Goal: Information Seeking & Learning: Learn about a topic

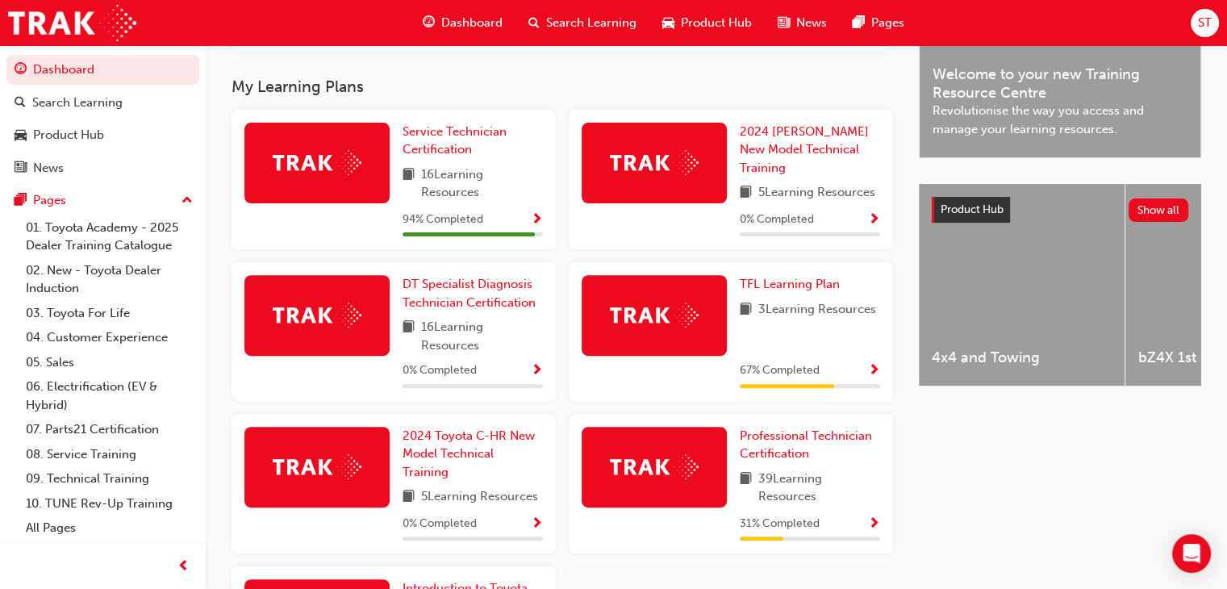
scroll to position [497, 0]
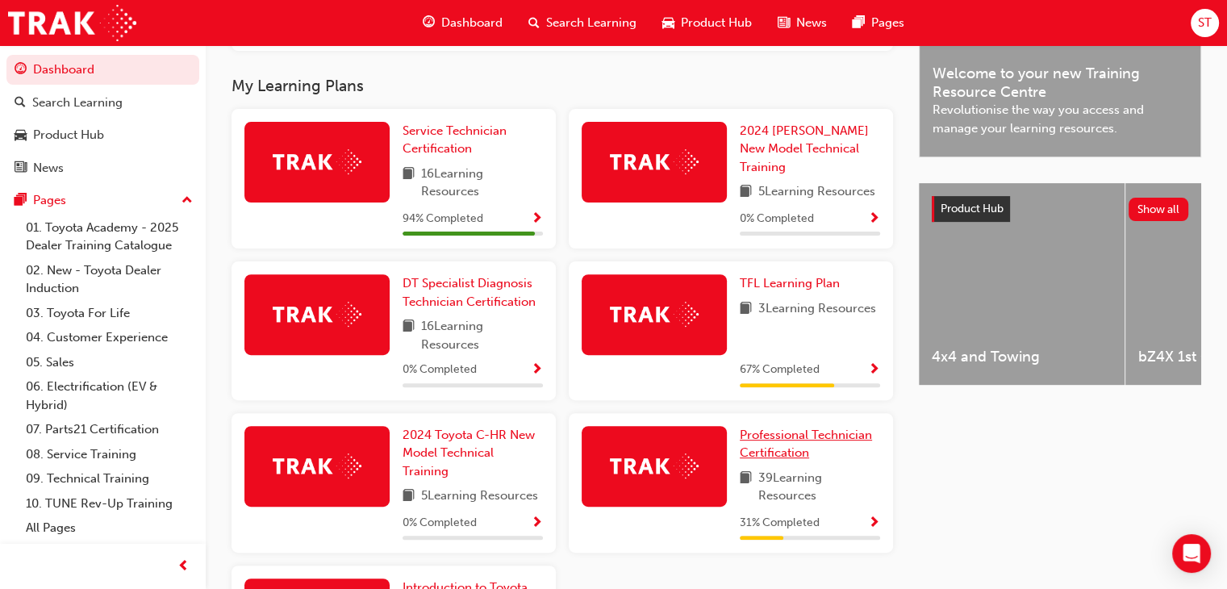
click at [808, 447] on link "Professional Technician Certification" at bounding box center [810, 444] width 140 height 36
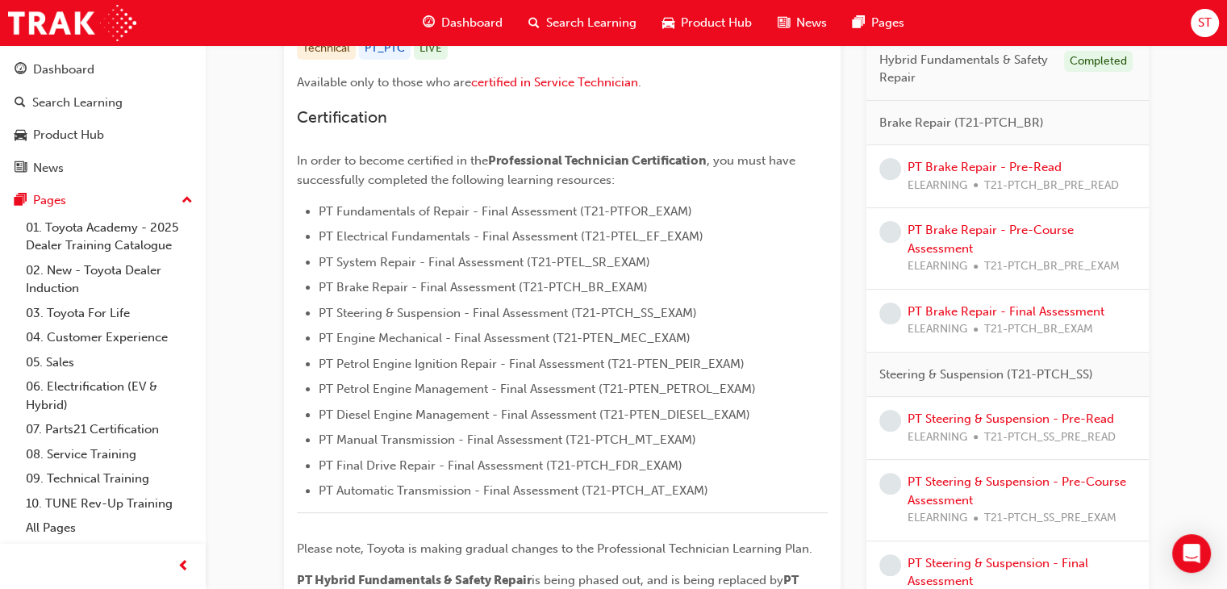
scroll to position [350, 0]
click at [978, 169] on link "PT Brake Repair - Pre-Read" at bounding box center [985, 168] width 154 height 15
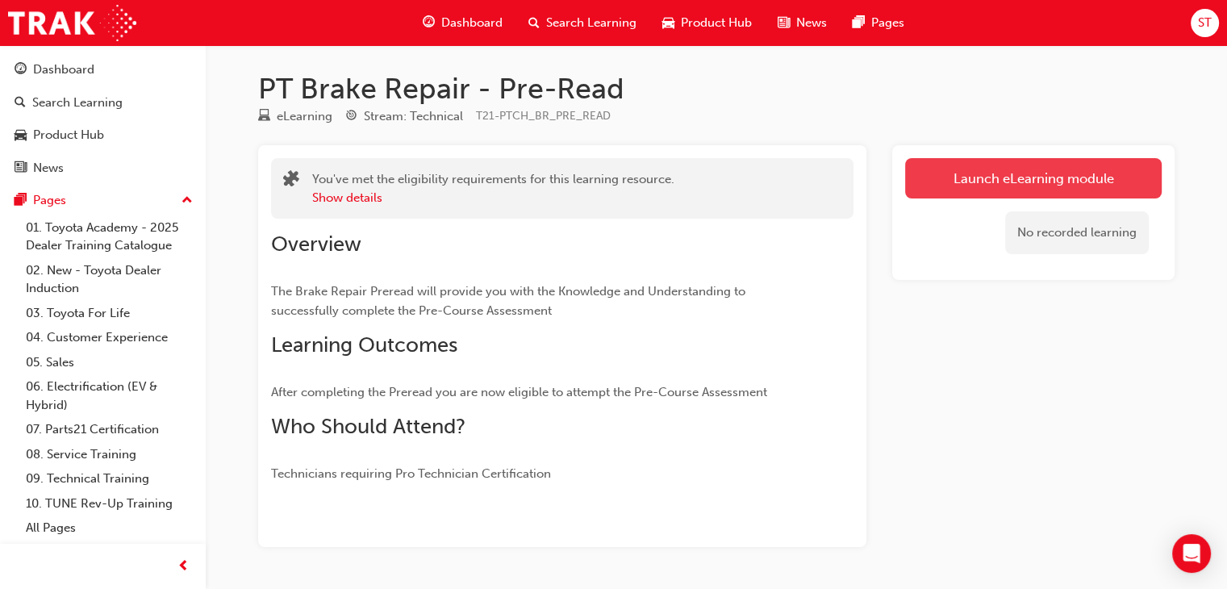
click at [991, 186] on link "Launch eLearning module" at bounding box center [1033, 178] width 257 height 40
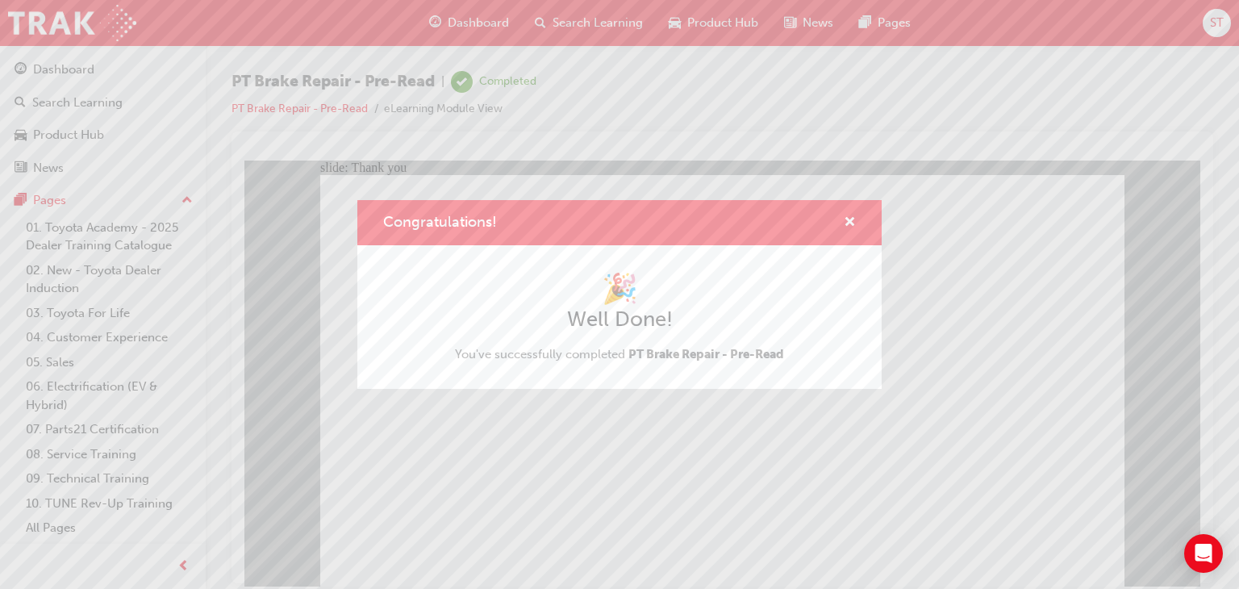
click at [569, 498] on div "Congratulations! 🎉 Well Done! You've successfully completed PT Brake Repair - P…" at bounding box center [619, 294] width 1239 height 589
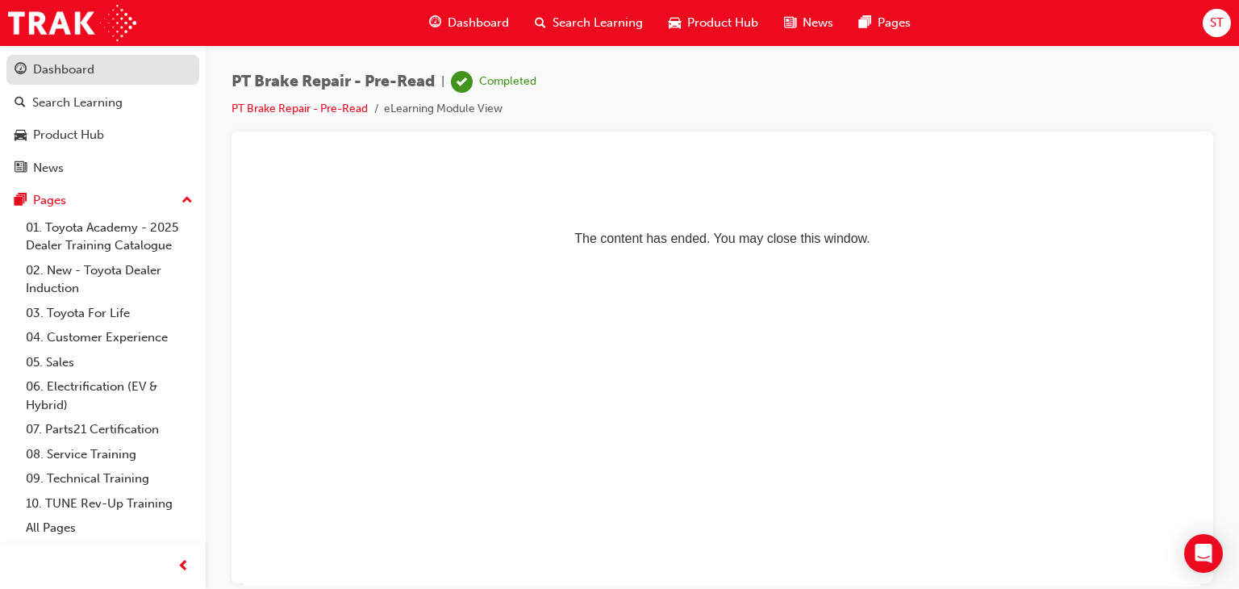
click at [127, 77] on div "Dashboard" at bounding box center [103, 70] width 177 height 20
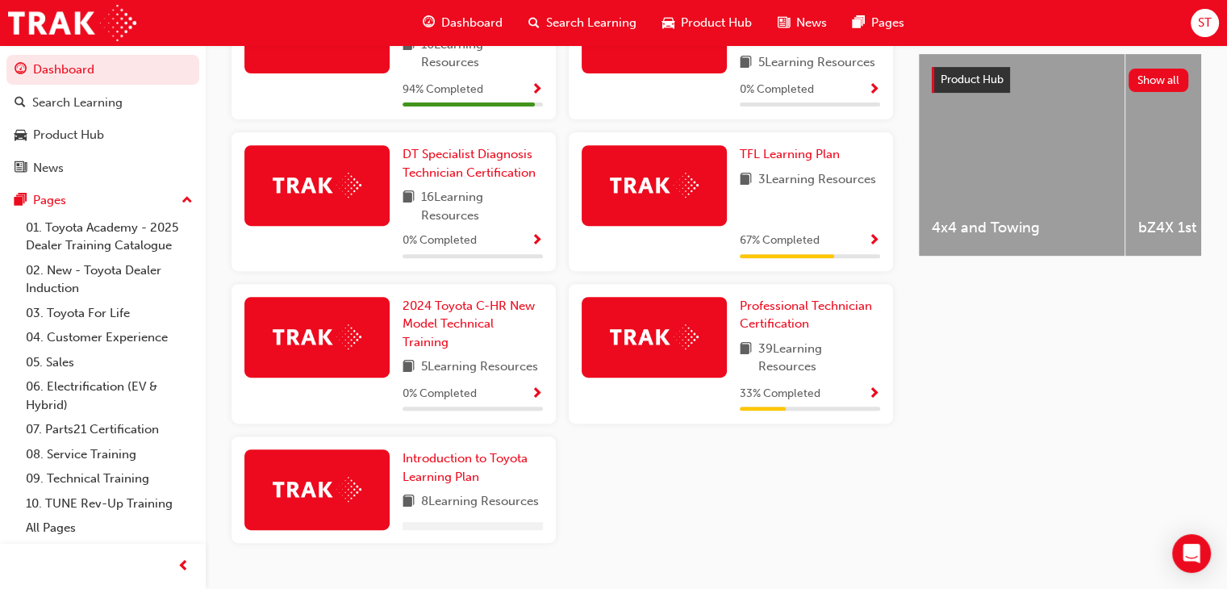
scroll to position [628, 0]
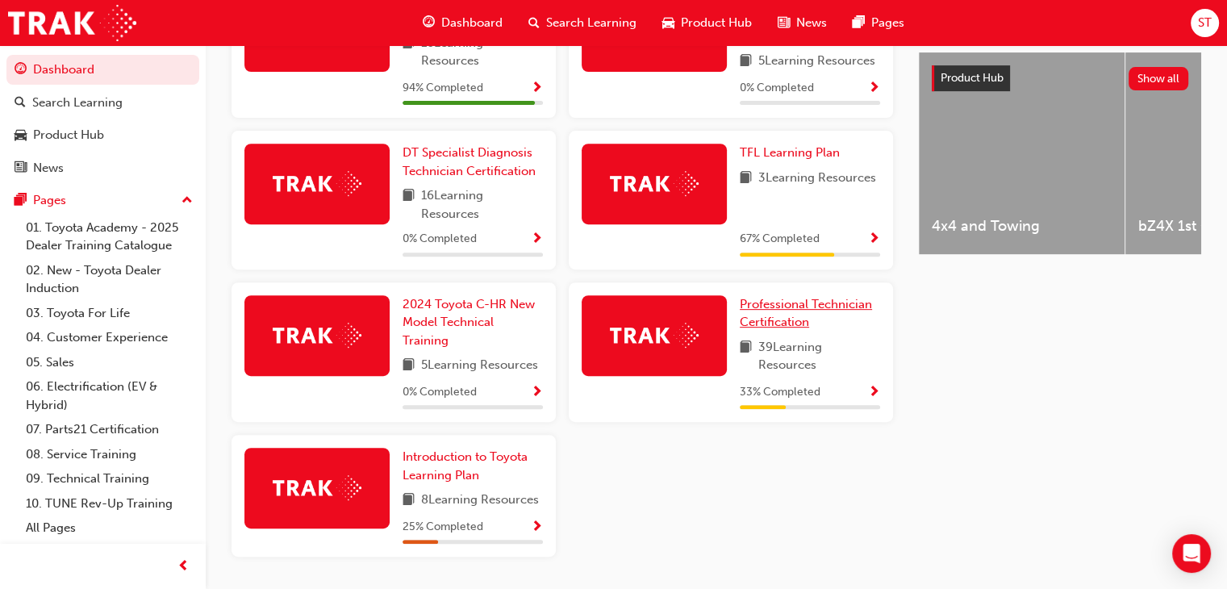
click at [805, 330] on span "Professional Technician Certification" at bounding box center [806, 313] width 132 height 33
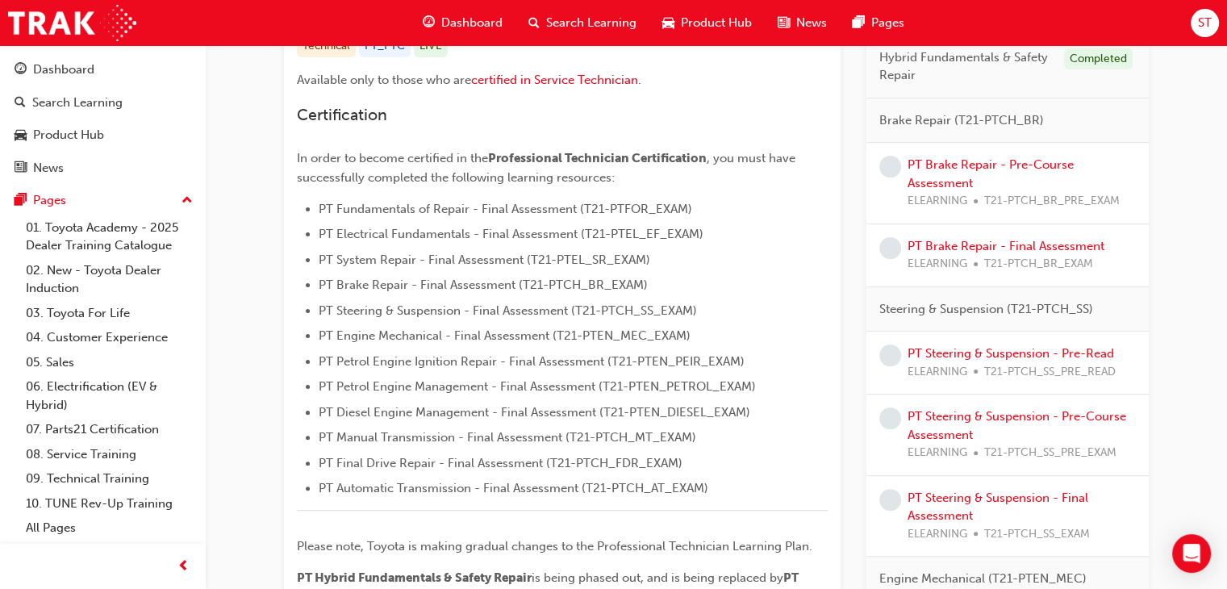
scroll to position [313, 0]
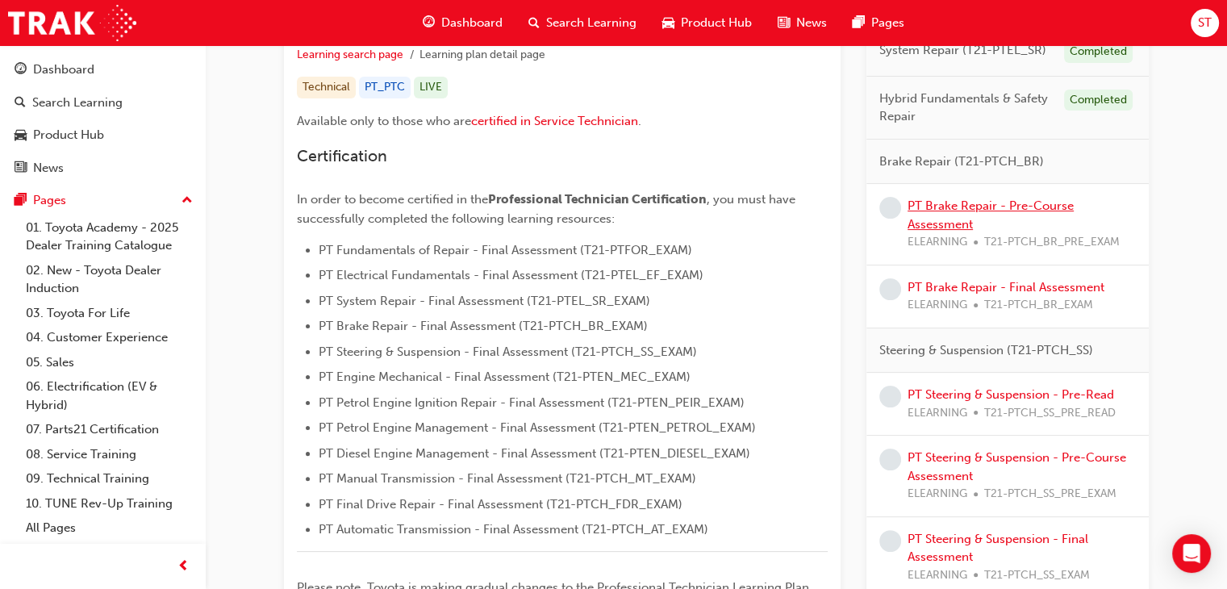
click at [954, 210] on link "PT Brake Repair - Pre-Course Assessment" at bounding box center [991, 214] width 166 height 33
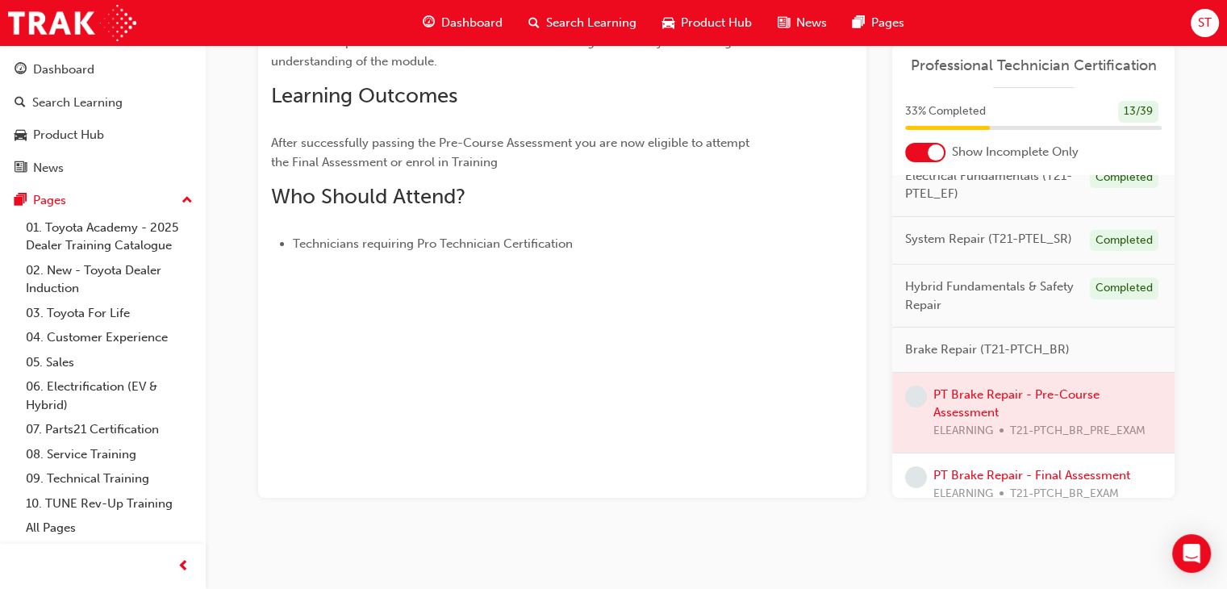
scroll to position [123, 0]
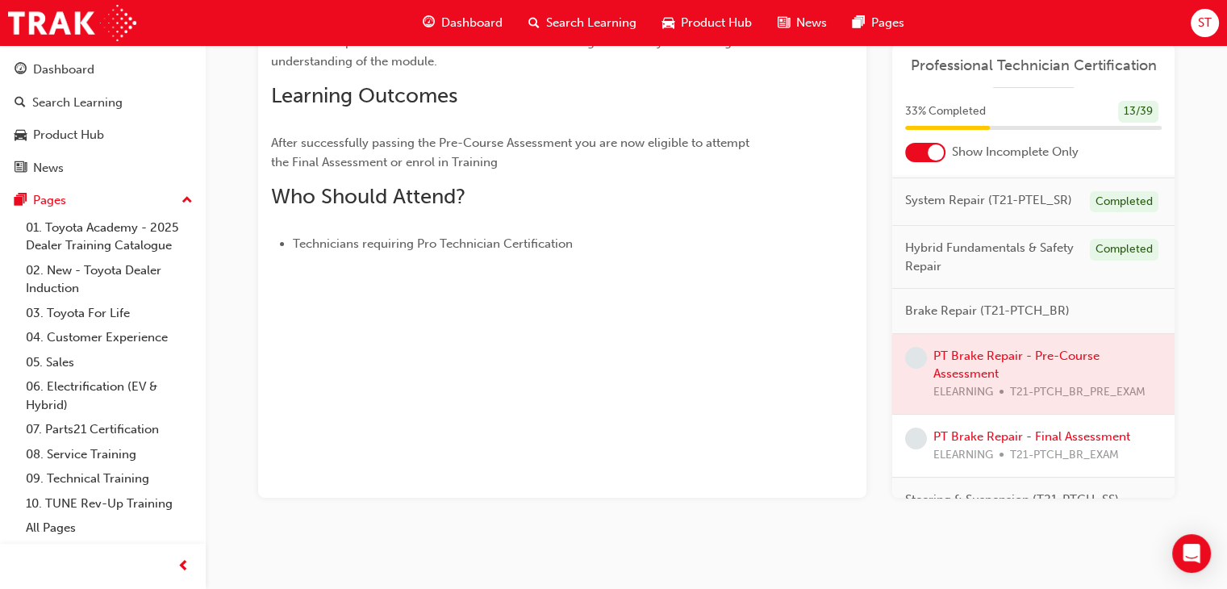
click at [991, 361] on div at bounding box center [1033, 374] width 282 height 81
click at [979, 386] on div at bounding box center [1033, 374] width 282 height 81
click at [1023, 361] on div at bounding box center [1033, 374] width 282 height 81
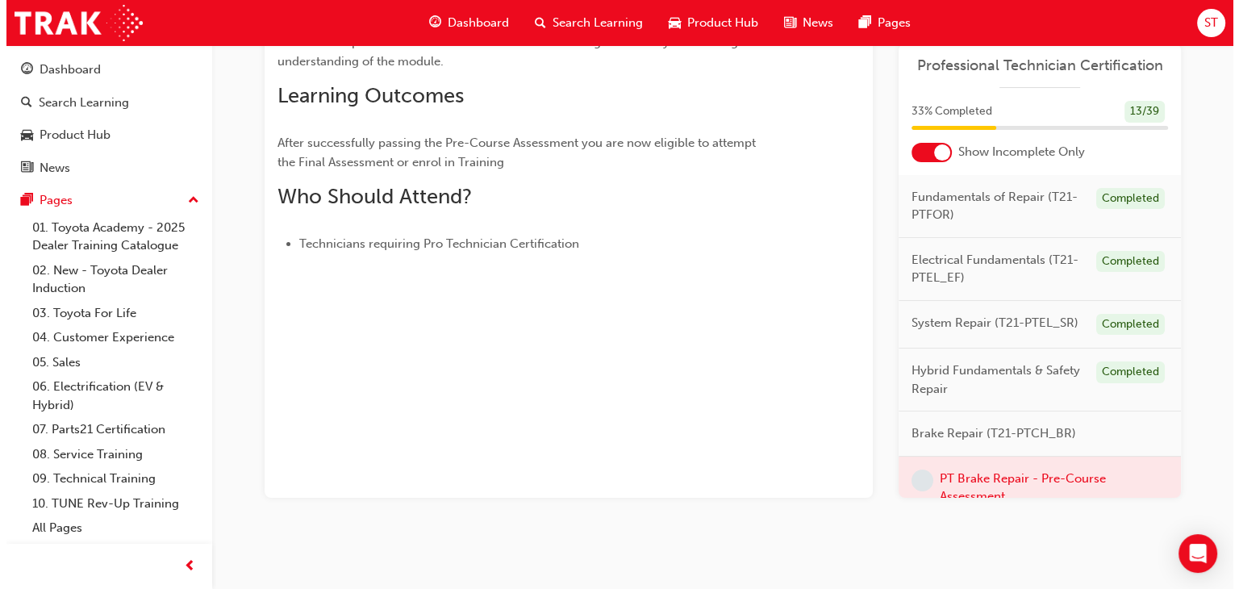
scroll to position [0, 0]
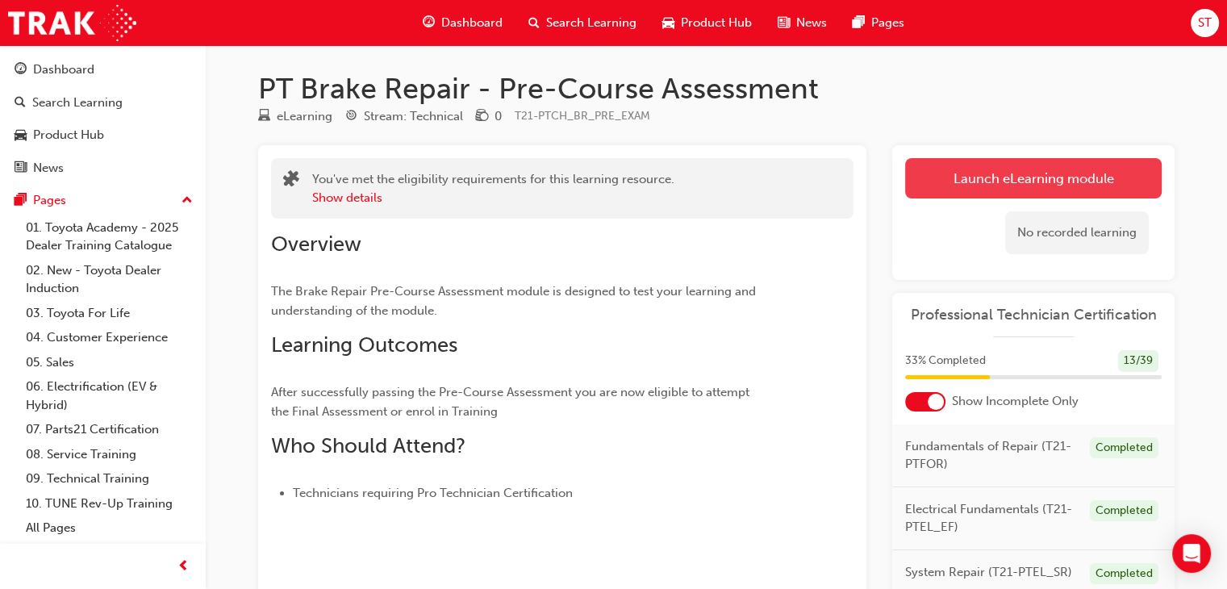
click at [1047, 184] on link "Launch eLearning module" at bounding box center [1033, 178] width 257 height 40
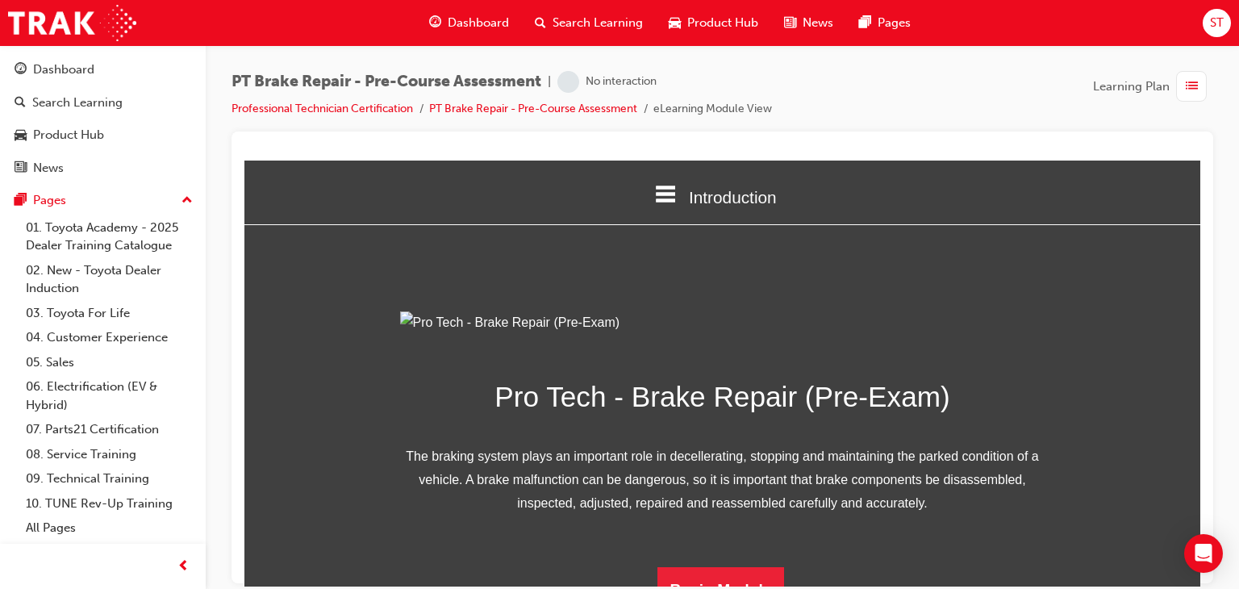
scroll to position [203, 0]
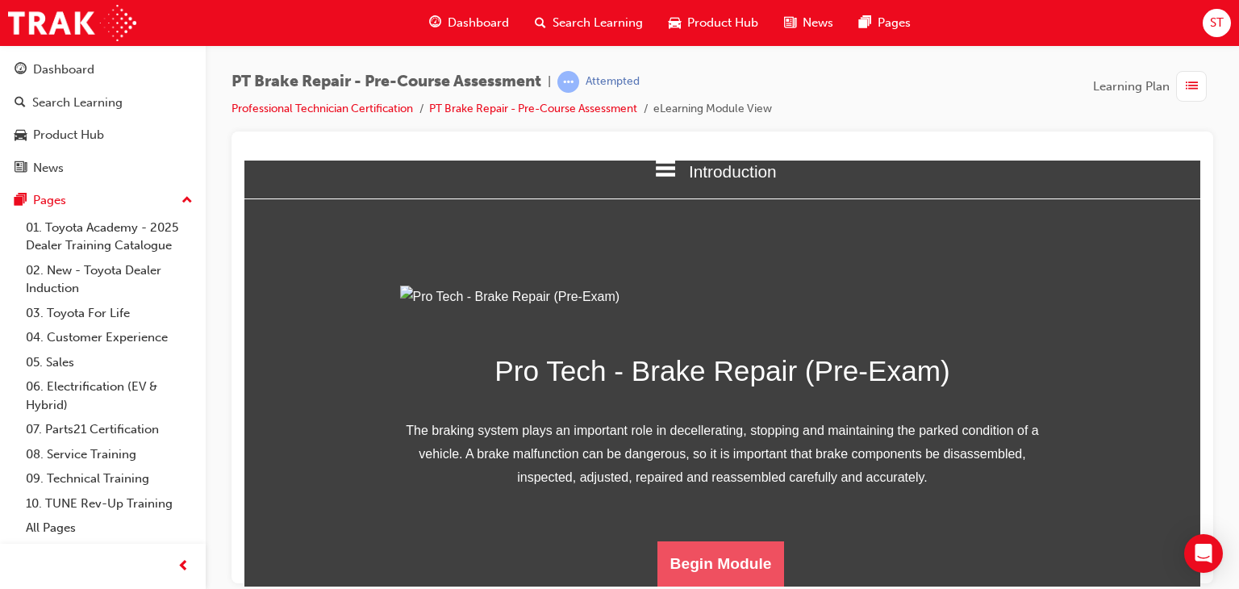
click at [724, 561] on button "Begin Module" at bounding box center [720, 563] width 127 height 45
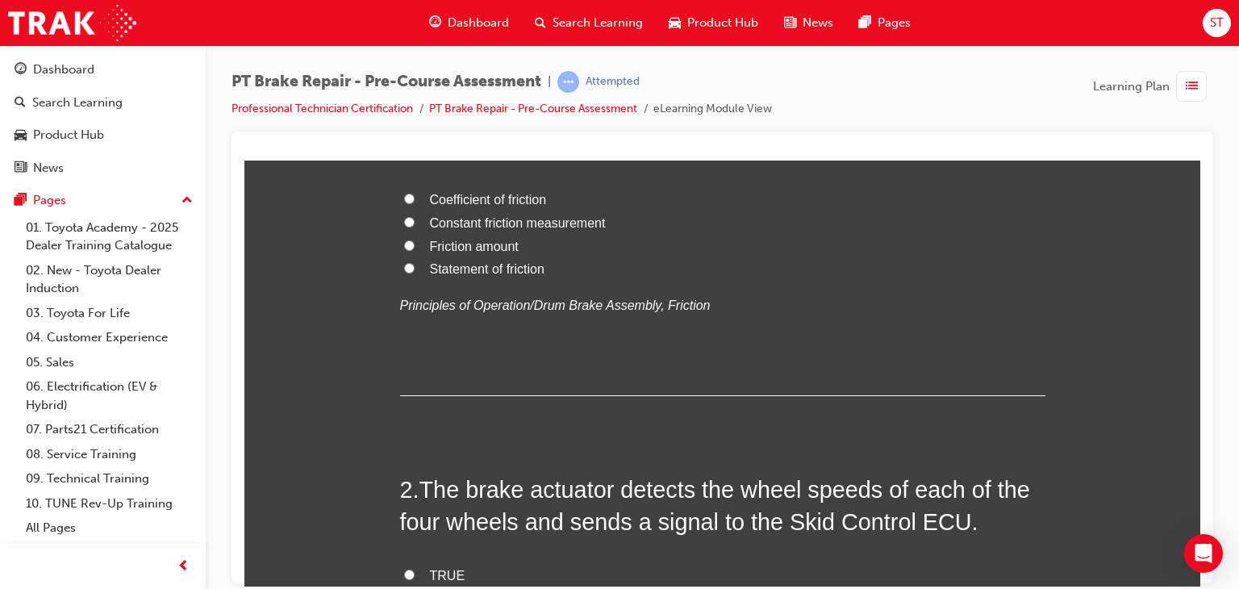
scroll to position [0, 0]
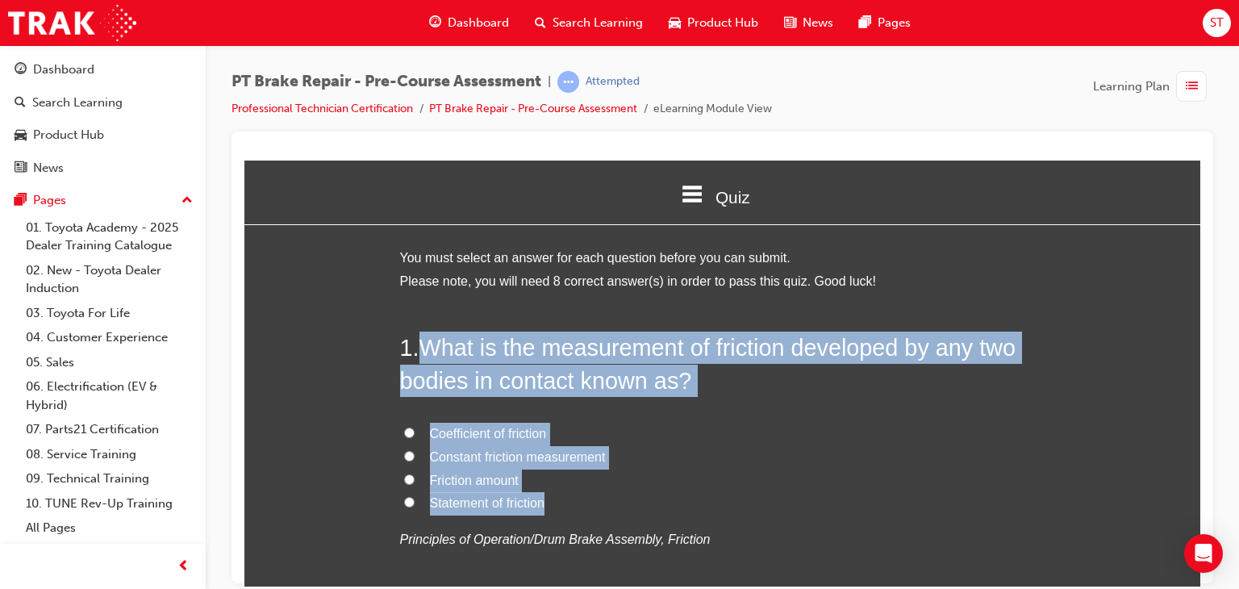
drag, startPoint x: 416, startPoint y: 340, endPoint x: 660, endPoint y: 501, distance: 292.2
click at [660, 501] on div "1 . What is the measurement of friction developed by any two bodies in contact …" at bounding box center [722, 480] width 645 height 298
copy div "What is the measurement of friction developed by any two bodies in contact know…"
click at [404, 428] on input "Coefficient of friction" at bounding box center [409, 432] width 10 height 10
radio input "true"
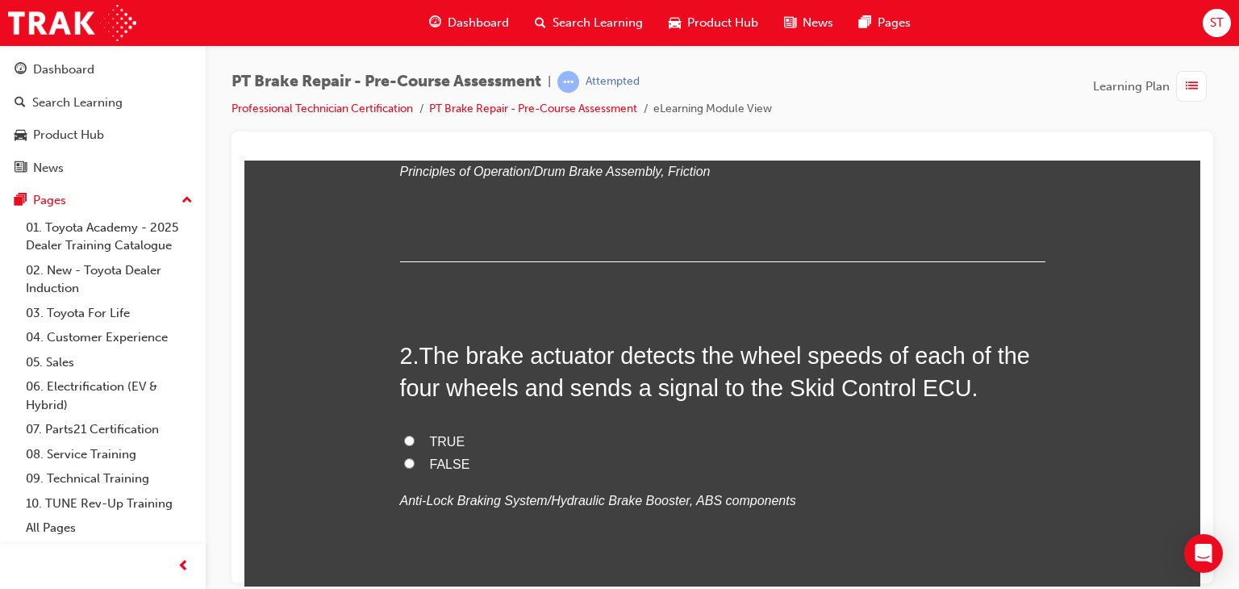
scroll to position [373, 0]
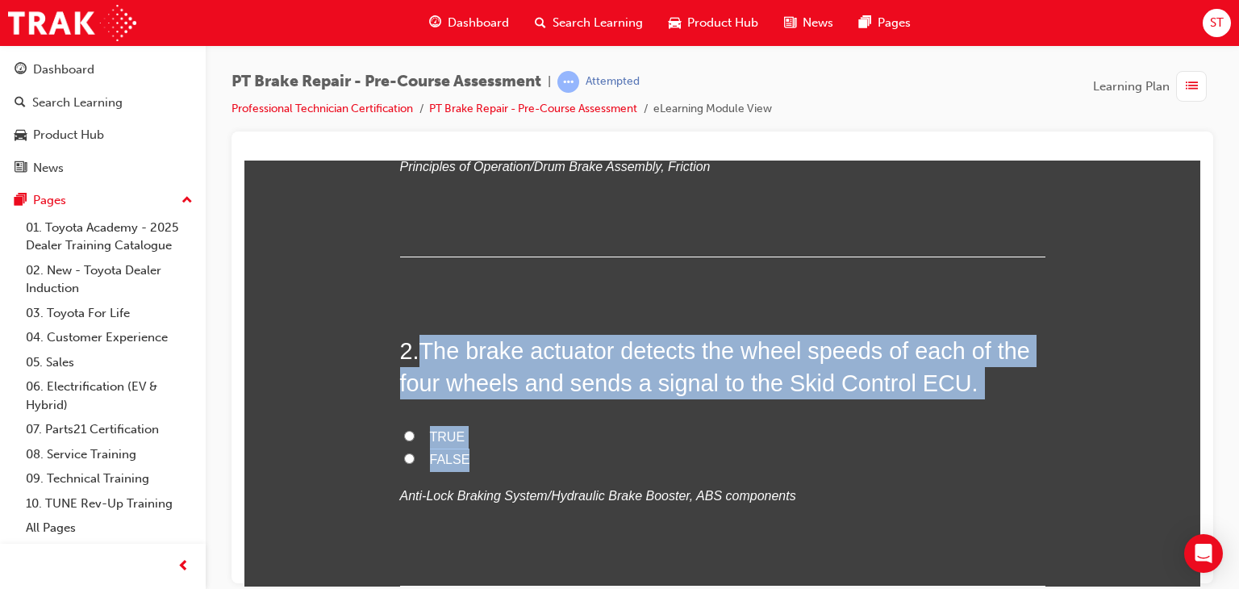
drag, startPoint x: 417, startPoint y: 351, endPoint x: 474, endPoint y: 444, distance: 108.6
click at [474, 444] on div "2 . The brake actuator detects the wheel speeds of each of the four wheels and …" at bounding box center [722, 460] width 645 height 252
copy div "The brake actuator detects the wheel speeds of each of the four wheels and send…"
click at [404, 456] on input "FALSE" at bounding box center [409, 458] width 10 height 10
radio input "true"
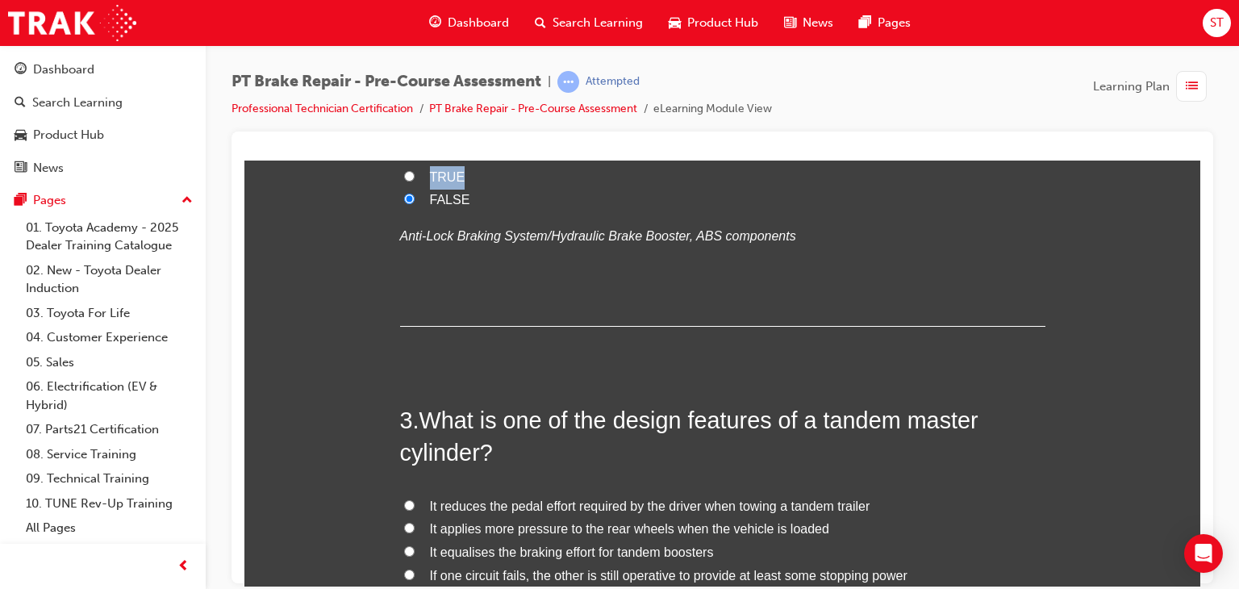
scroll to position [641, 0]
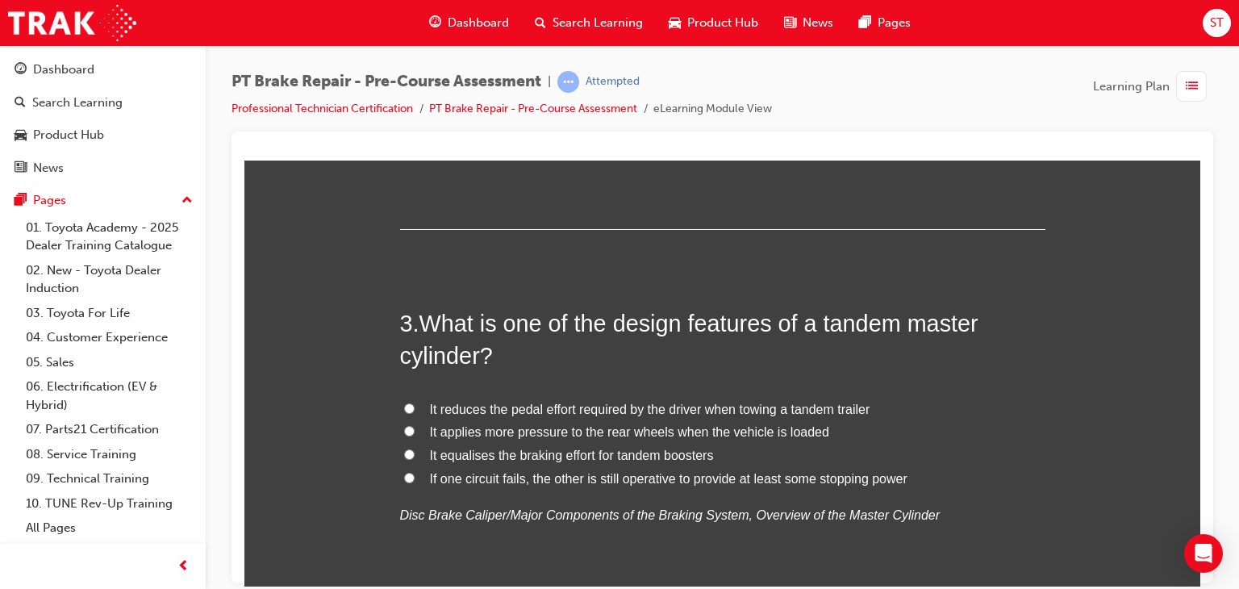
scroll to position [752, 0]
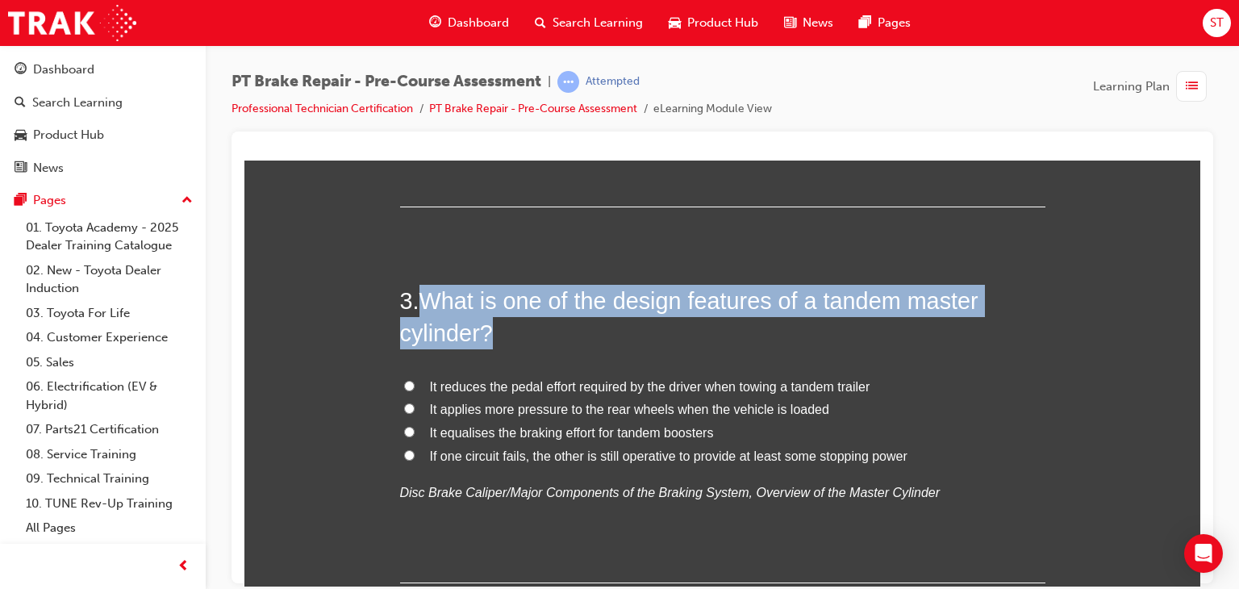
drag, startPoint x: 418, startPoint y: 290, endPoint x: 493, endPoint y: 331, distance: 85.2
click at [493, 331] on h2 "3 . What is one of the design features of a tandem master cylinder?" at bounding box center [722, 316] width 645 height 65
copy span "What is one of the design features of a tandem master cylinder?"
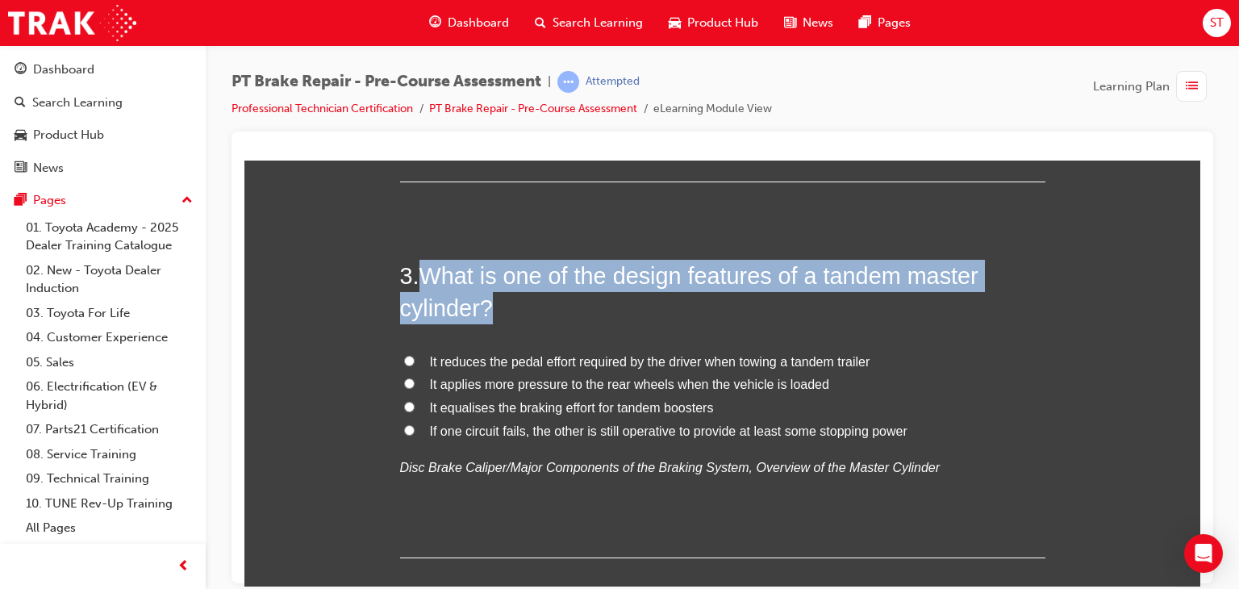
scroll to position [778, 0]
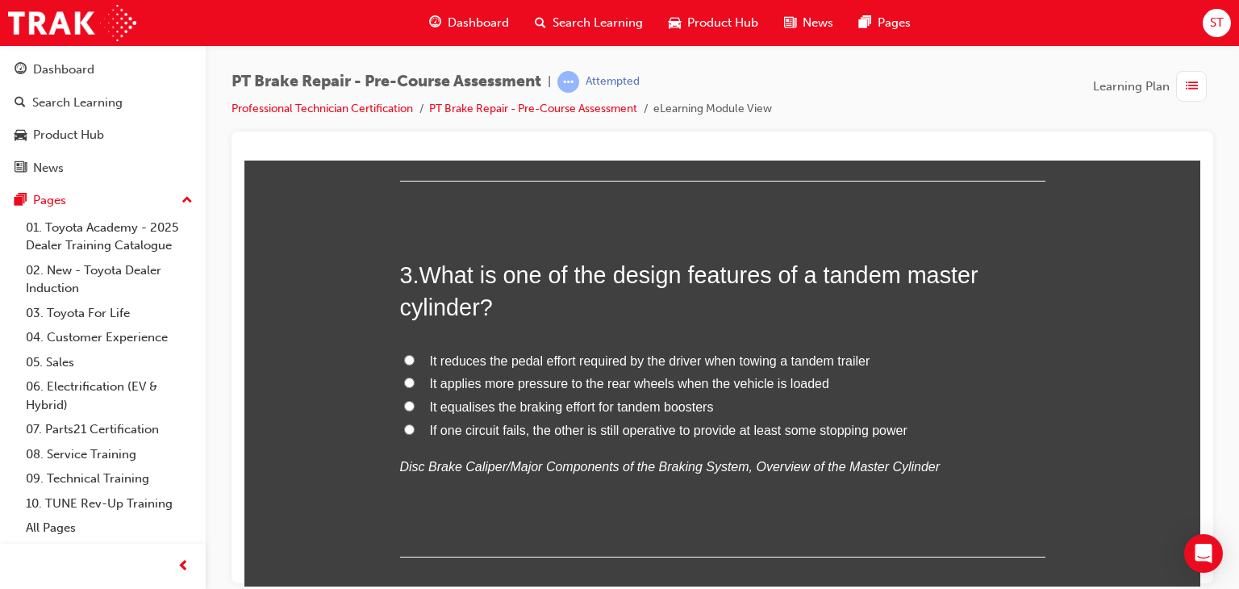
click at [910, 345] on div "3 . What is one of the design features of a tandem master cylinder? It reduces …" at bounding box center [722, 407] width 645 height 298
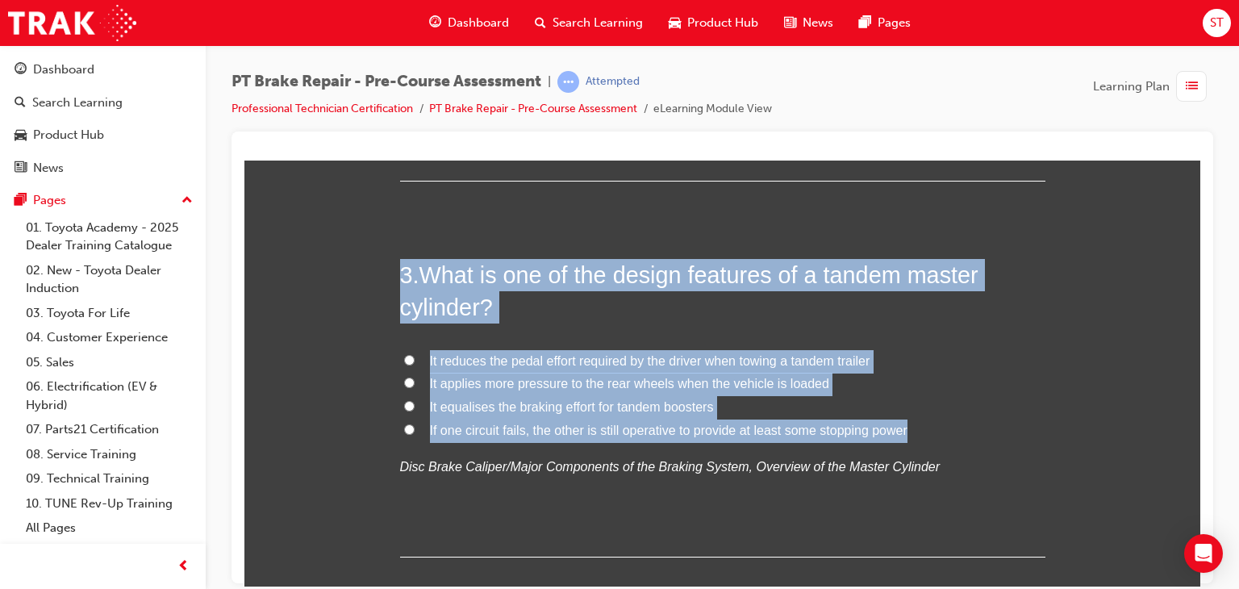
drag, startPoint x: 929, startPoint y: 427, endPoint x: 328, endPoint y: 257, distance: 624.4
copy div "3 . What is one of the design features of a tandem master cylinder? It reduces …"
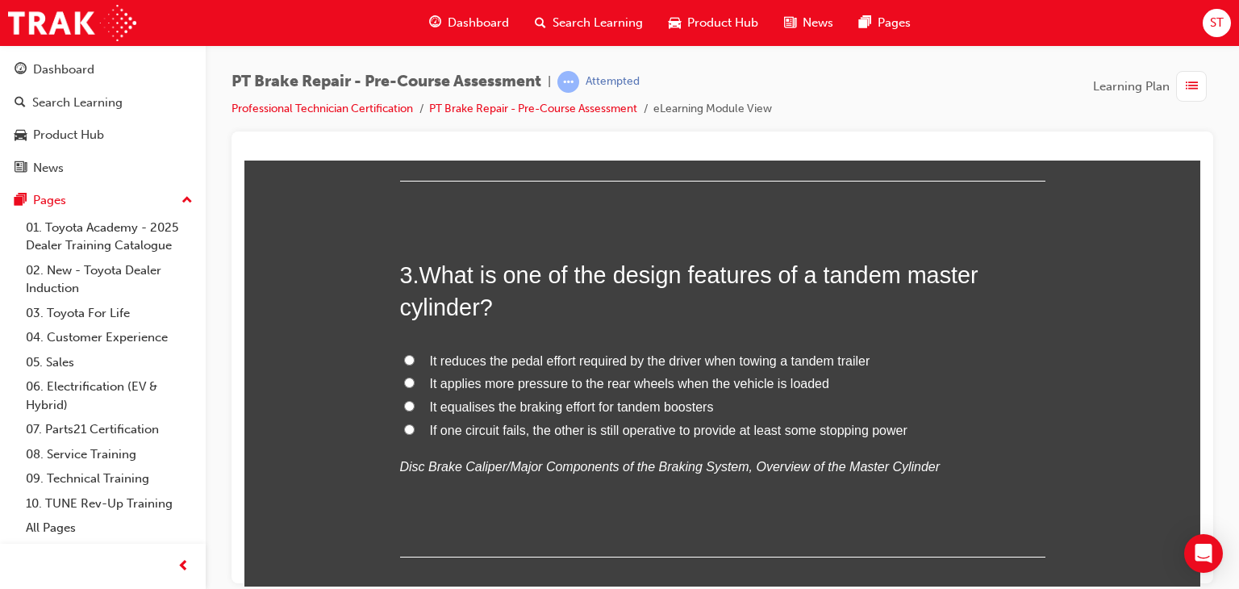
click at [406, 428] on input "If one circuit fails, the other is still operative to provide at least some sto…" at bounding box center [409, 429] width 10 height 10
radio input "true"
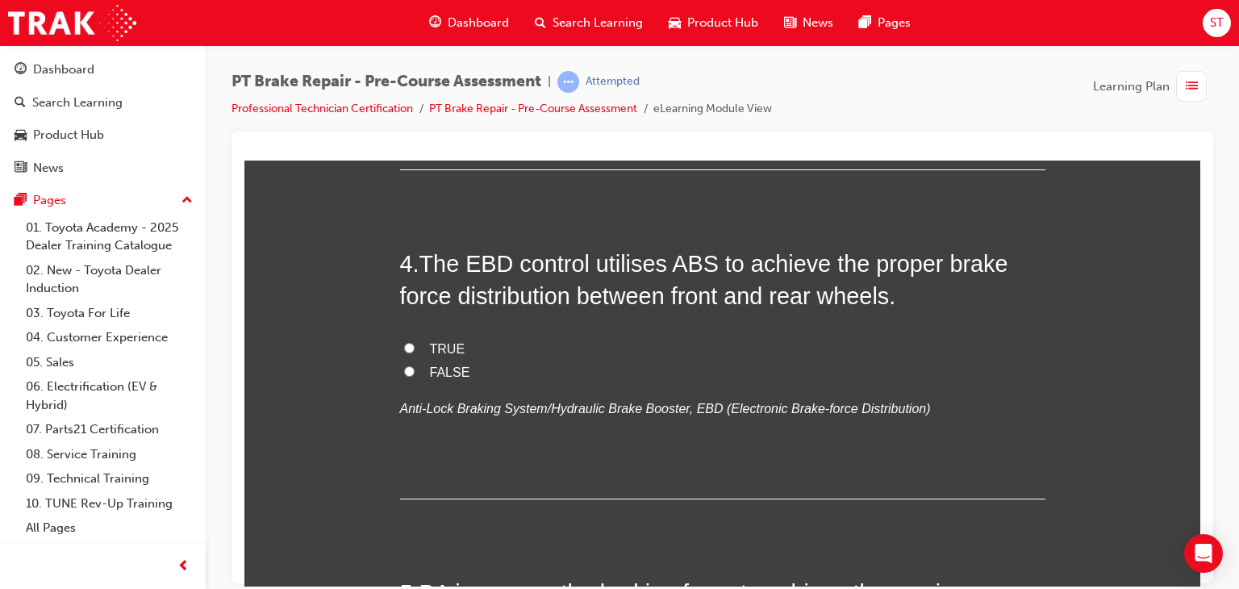
scroll to position [1170, 0]
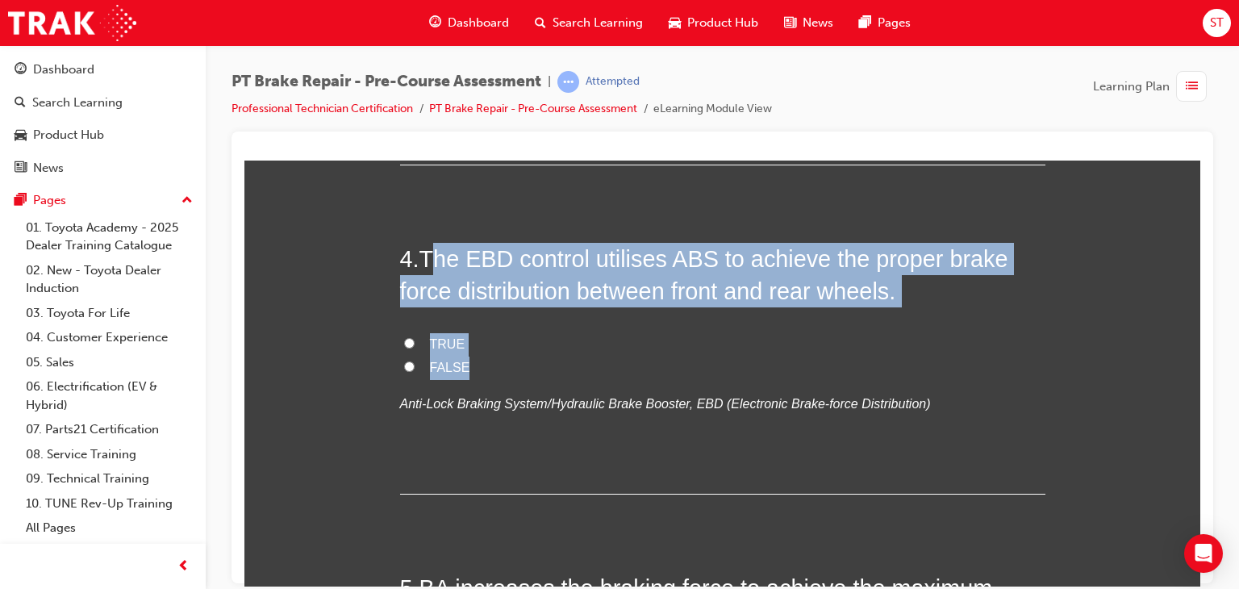
drag, startPoint x: 427, startPoint y: 258, endPoint x: 496, endPoint y: 357, distance: 121.1
click at [496, 357] on div "4 . The EBD control utilises ABS to achieve the proper brake force distribution…" at bounding box center [722, 368] width 645 height 252
copy div "he EBD control utilises ABS to achieve the proper brake force distribution betw…"
click at [404, 342] on input "TRUE" at bounding box center [409, 342] width 10 height 10
radio input "true"
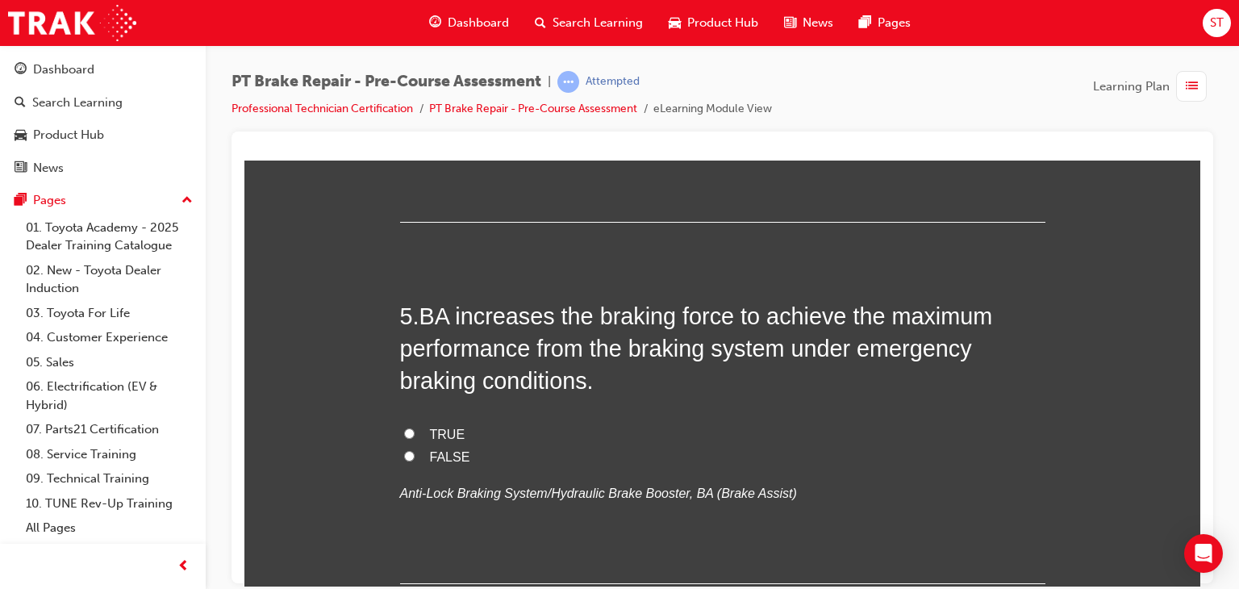
scroll to position [1442, 0]
click at [615, 419] on div "5 . BA increases the braking force to achieve the maximum performance from the …" at bounding box center [722, 440] width 645 height 284
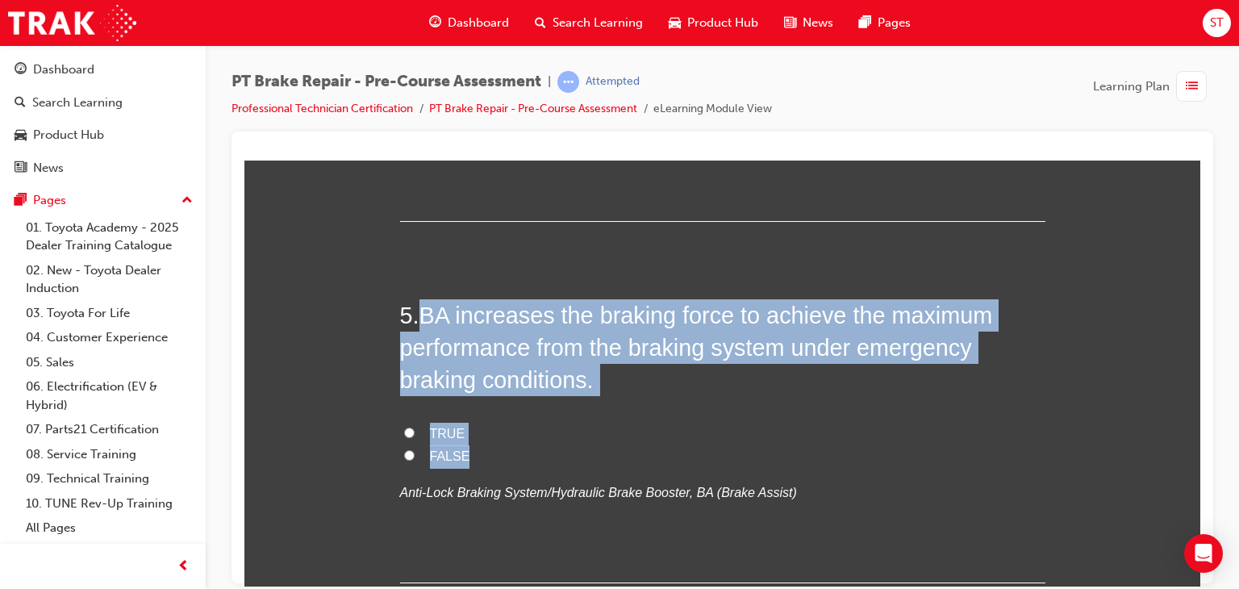
drag, startPoint x: 422, startPoint y: 317, endPoint x: 474, endPoint y: 428, distance: 123.1
click at [474, 428] on div "5 . BA increases the braking force to achieve the maximum performance from the …" at bounding box center [722, 440] width 645 height 284
copy div "BA increases the braking force to achieve the maximum performance from the brak…"
click at [404, 429] on input "TRUE" at bounding box center [409, 432] width 10 height 10
radio input "true"
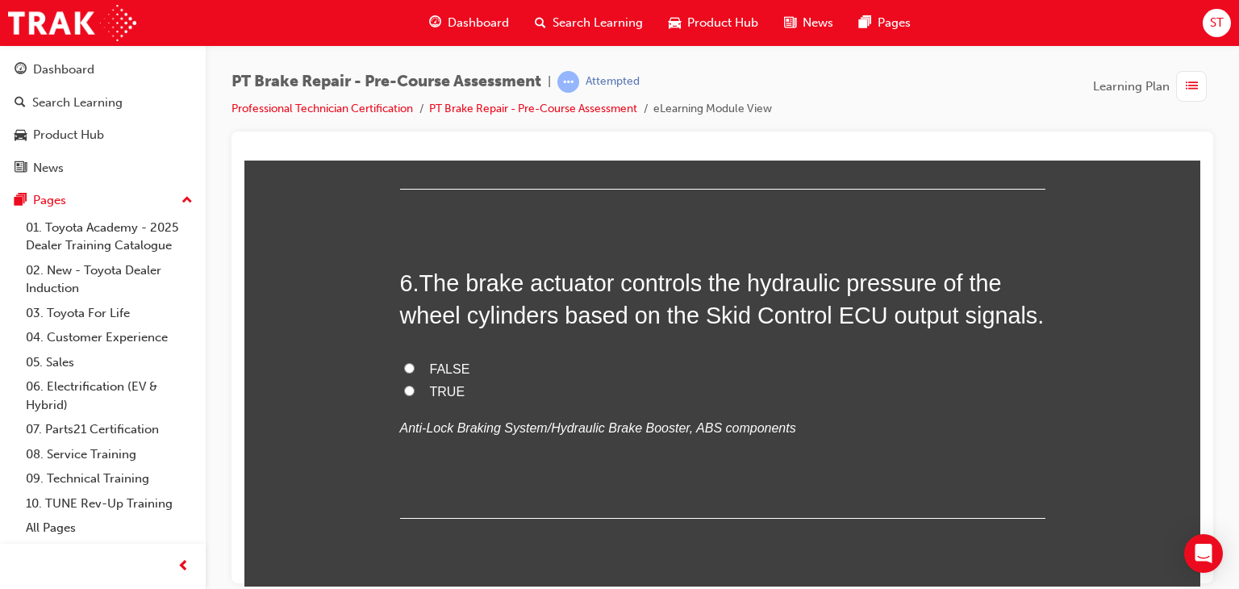
scroll to position [1850, 0]
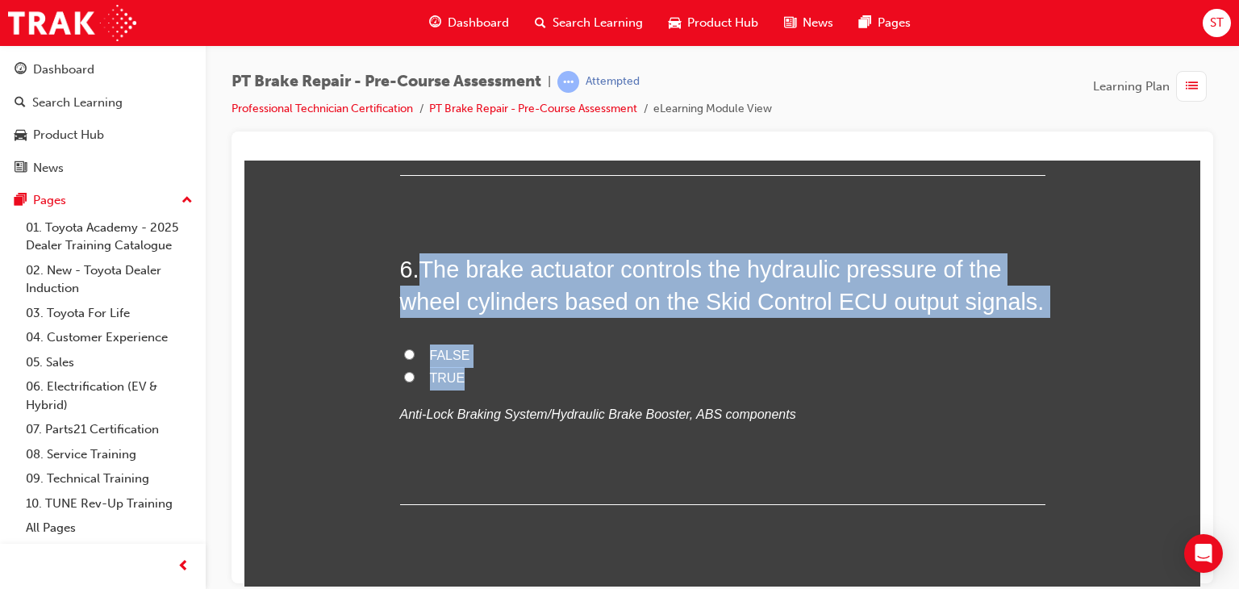
drag, startPoint x: 418, startPoint y: 261, endPoint x: 476, endPoint y: 312, distance: 77.7
click at [476, 312] on span "The brake actuator controls the hydraulic pressure of the wheel cylinders based…" at bounding box center [722, 285] width 645 height 58
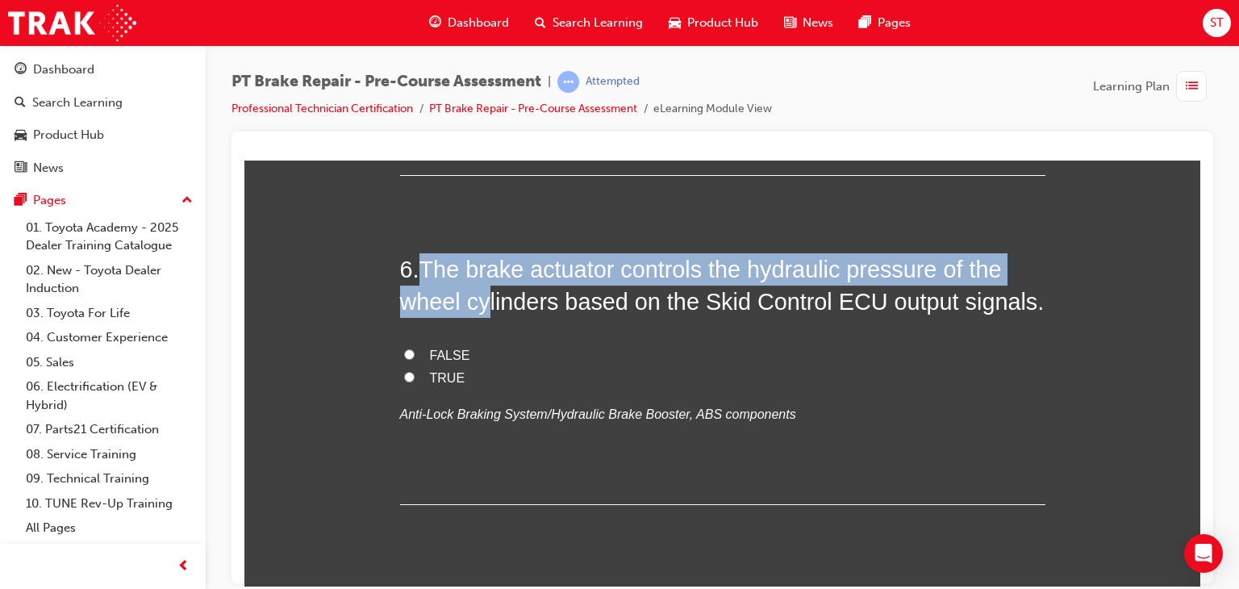
copy span "The brake actuator controls the hydraulic pressure of the wheel cy"
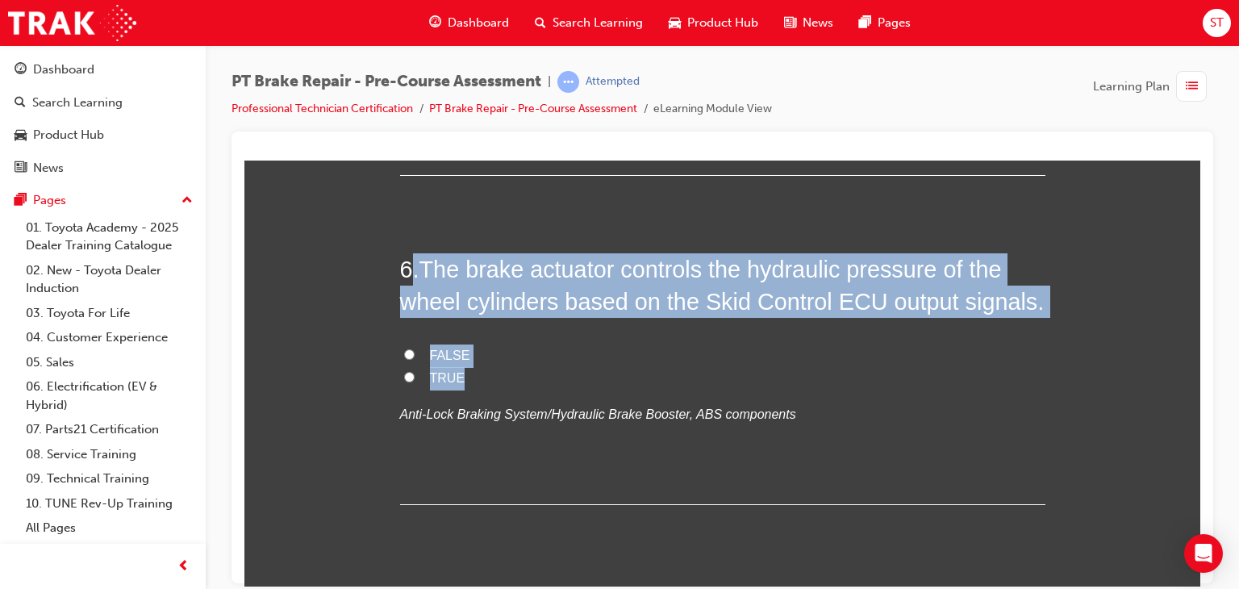
drag, startPoint x: 470, startPoint y: 386, endPoint x: 409, endPoint y: 243, distance: 155.8
click at [409, 243] on div "1 . What is the measurement of friction developed by any two bodies in contact …" at bounding box center [722, 213] width 645 height 3465
copy div ". The brake actuator controls the hydraulic pressure of the wheel cylinders bas…"
click at [404, 374] on input "TRUE" at bounding box center [409, 376] width 10 height 10
radio input "true"
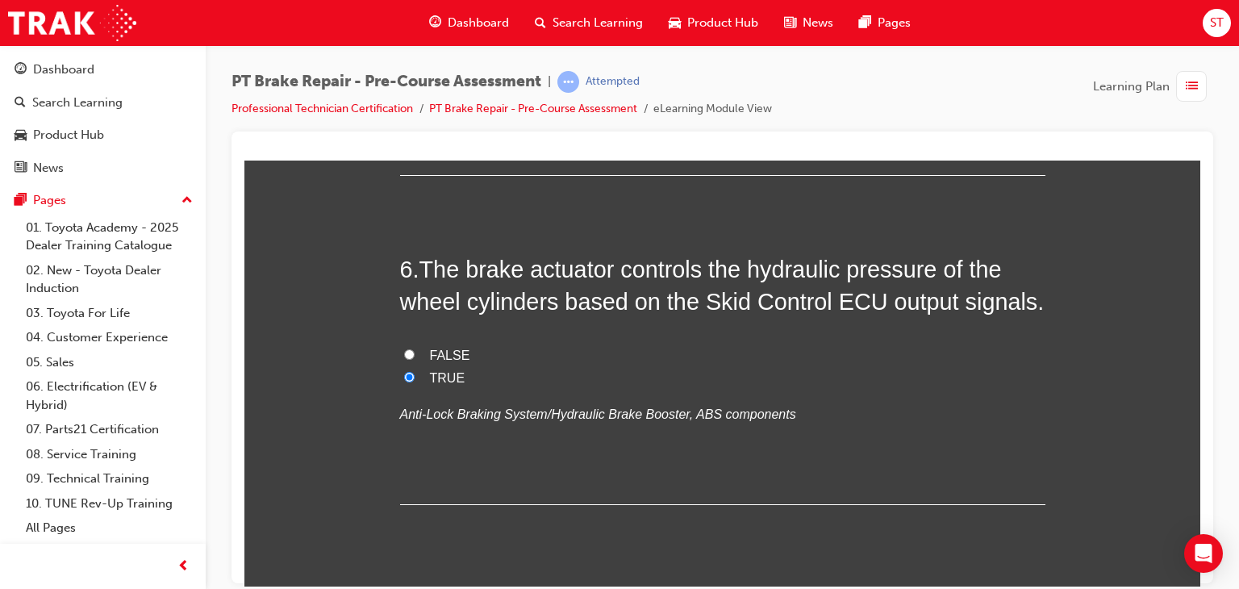
click at [356, 397] on div "You must select an answer for each question before you can submit. Please note,…" at bounding box center [722, 232] width 956 height 3673
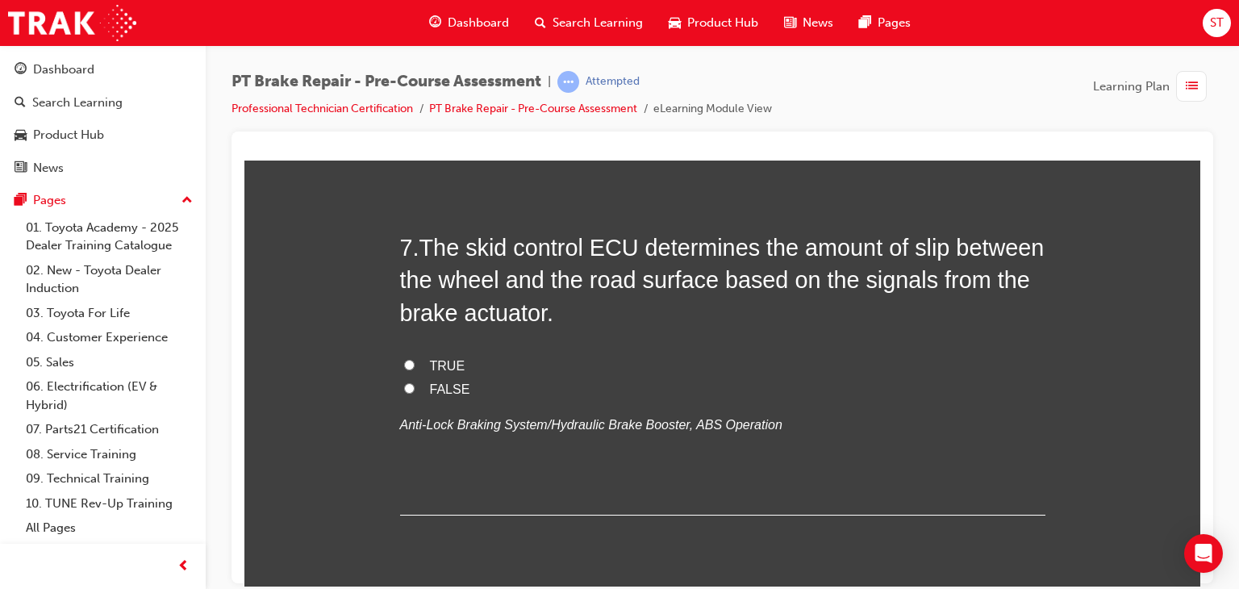
scroll to position [2201, 0]
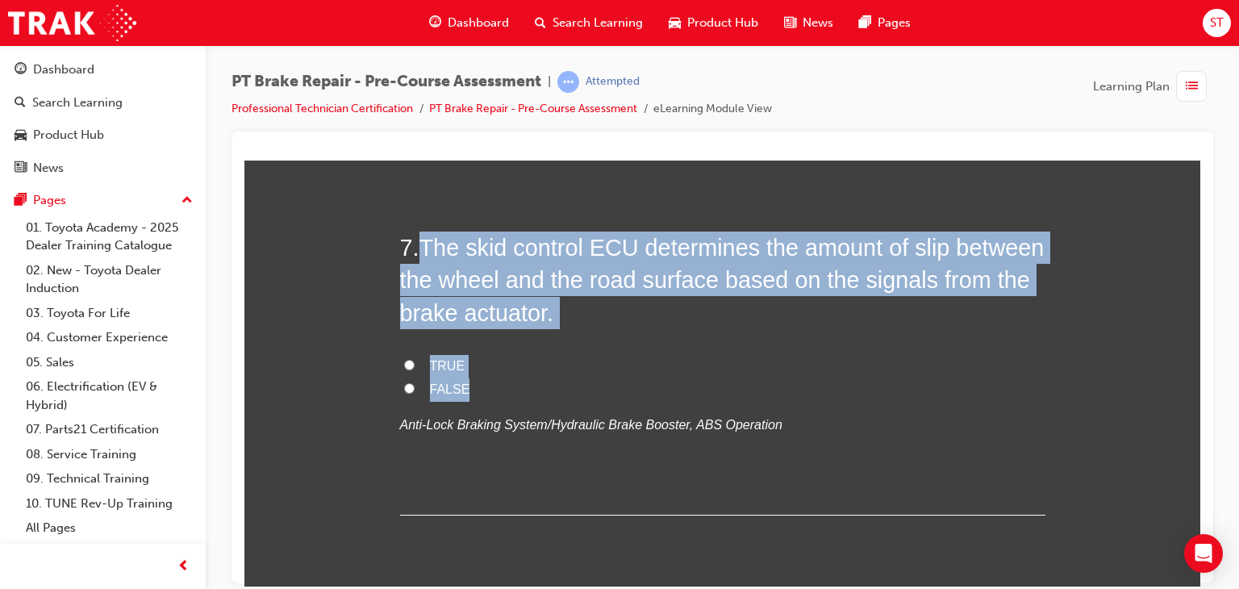
drag, startPoint x: 415, startPoint y: 245, endPoint x: 481, endPoint y: 385, distance: 154.1
click at [481, 385] on div "7 . The skid control ECU determines the amount of slip between the wheel and th…" at bounding box center [722, 373] width 645 height 284
copy div "The skid control ECU determines the amount of slip between the wheel and the ro…"
click at [404, 386] on input "FALSE" at bounding box center [409, 387] width 10 height 10
radio input "true"
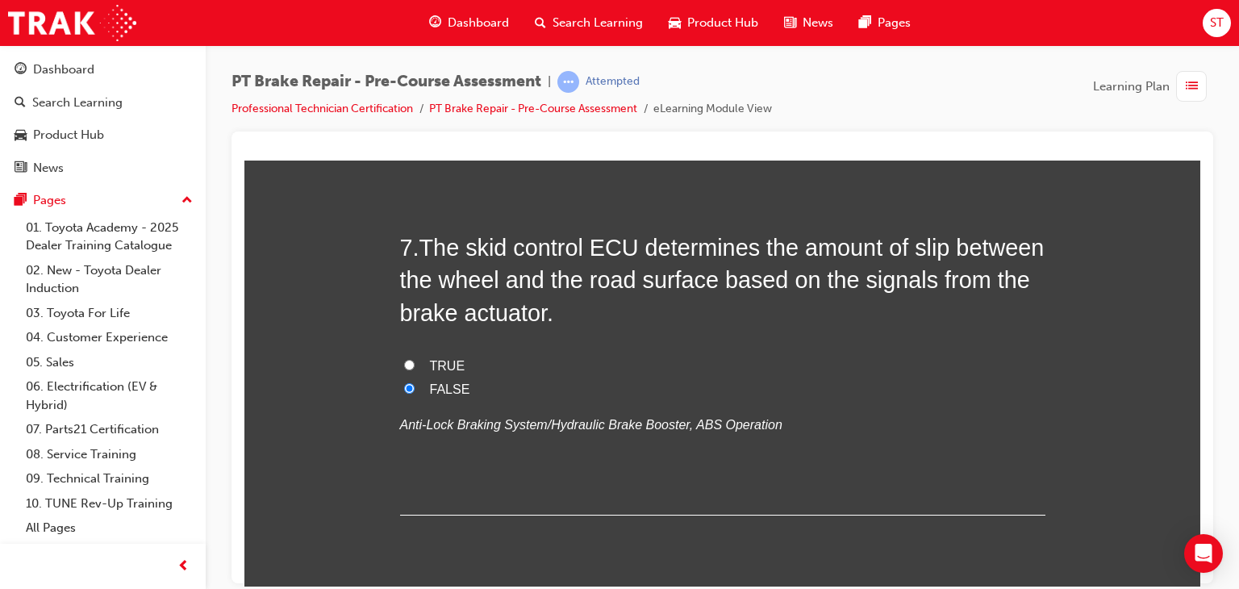
click at [575, 441] on div "7 . The skid control ECU determines the amount of slip between the wheel and th…" at bounding box center [722, 373] width 645 height 284
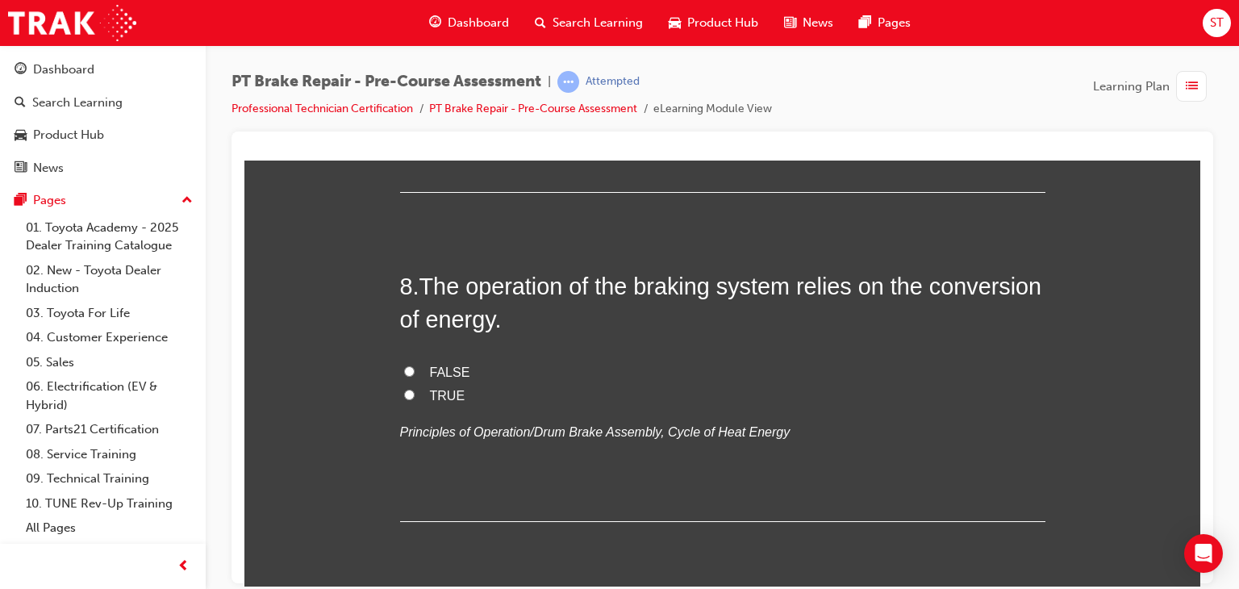
scroll to position [2563, 0]
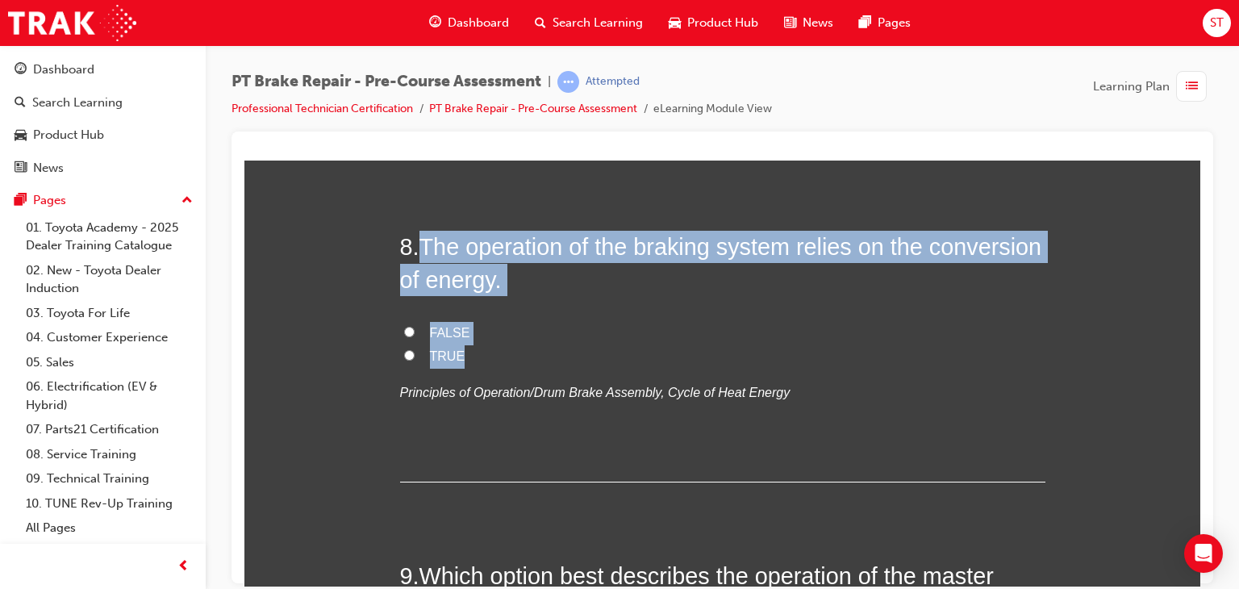
drag, startPoint x: 420, startPoint y: 244, endPoint x: 475, endPoint y: 311, distance: 87.2
click at [475, 311] on div "8 . The operation of the braking system relies on the conversion of energy. FAL…" at bounding box center [722, 356] width 645 height 252
copy div "The operation of the braking system relies on the conversion of energy. FALSE"
click at [404, 356] on input "TRUE" at bounding box center [409, 354] width 10 height 10
radio input "true"
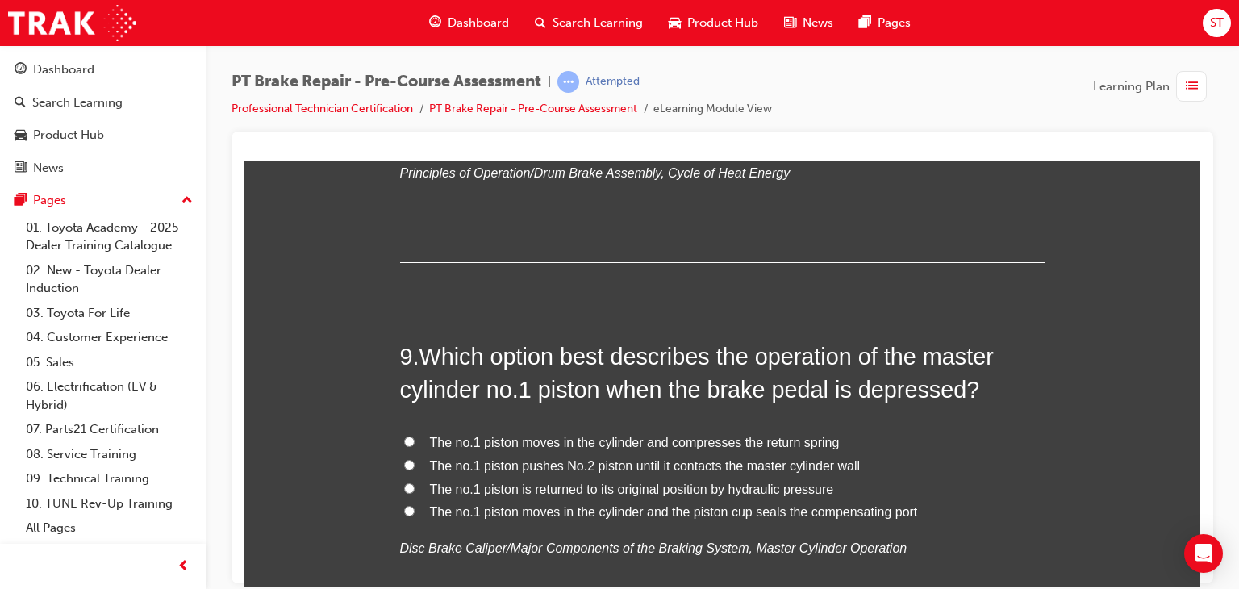
scroll to position [2866, 0]
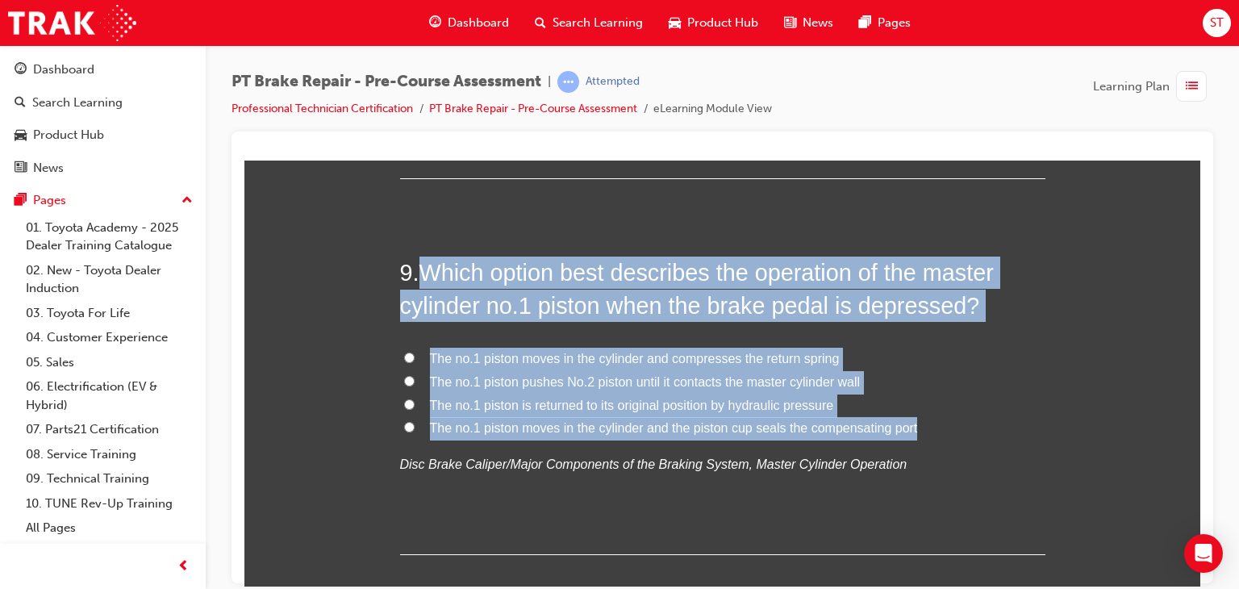
drag, startPoint x: 413, startPoint y: 259, endPoint x: 884, endPoint y: 403, distance: 492.5
click at [884, 403] on div "9 . Which option best describes the operation of the master cylinder no.1 pisto…" at bounding box center [722, 405] width 645 height 298
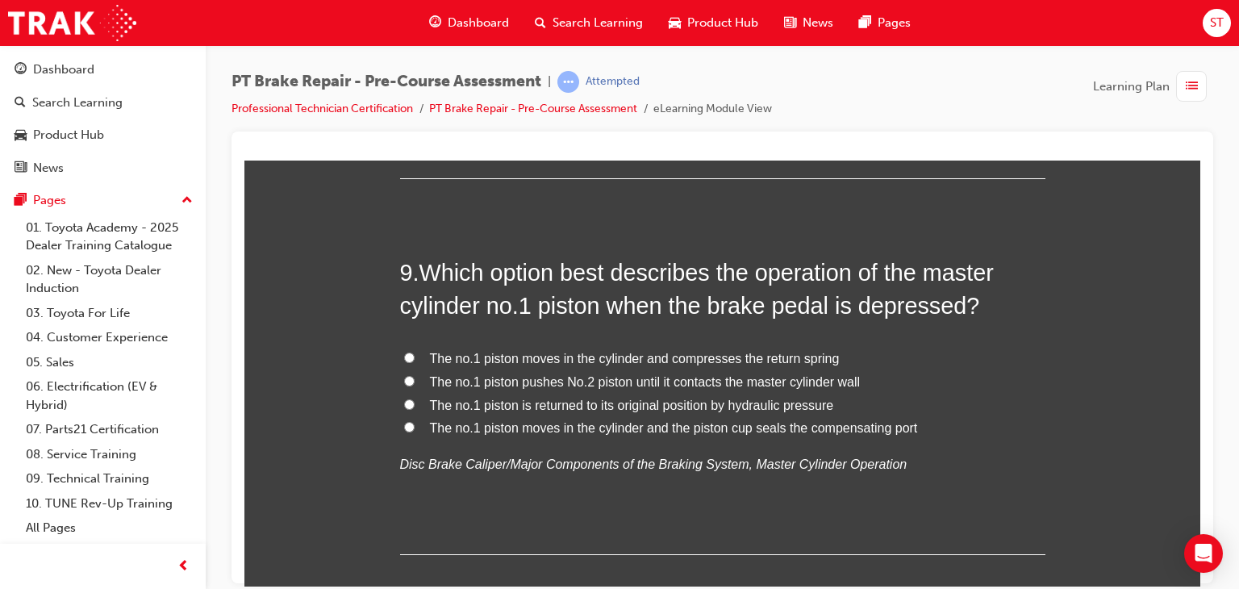
click at [997, 486] on div "9 . Which option best describes the operation of the master cylinder no.1 pisto…" at bounding box center [722, 405] width 645 height 298
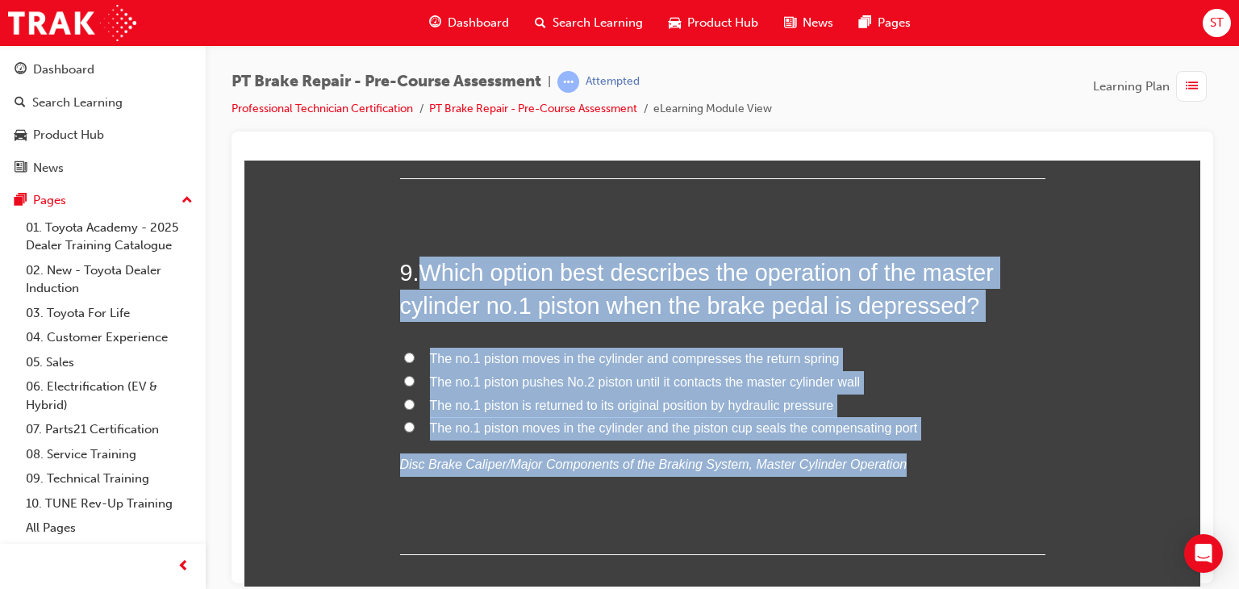
drag, startPoint x: 938, startPoint y: 452, endPoint x: 416, endPoint y: 264, distance: 554.8
click at [416, 264] on div "9 . Which option best describes the operation of the master cylinder no.1 pisto…" at bounding box center [722, 405] width 645 height 298
click at [963, 378] on label "The no.1 piston pushes No.2 piston until it contacts the master cylinder wall" at bounding box center [722, 381] width 645 height 23
click at [415, 378] on input "The no.1 piston pushes No.2 piston until it contacts the master cylinder wall" at bounding box center [409, 380] width 10 height 10
radio input "true"
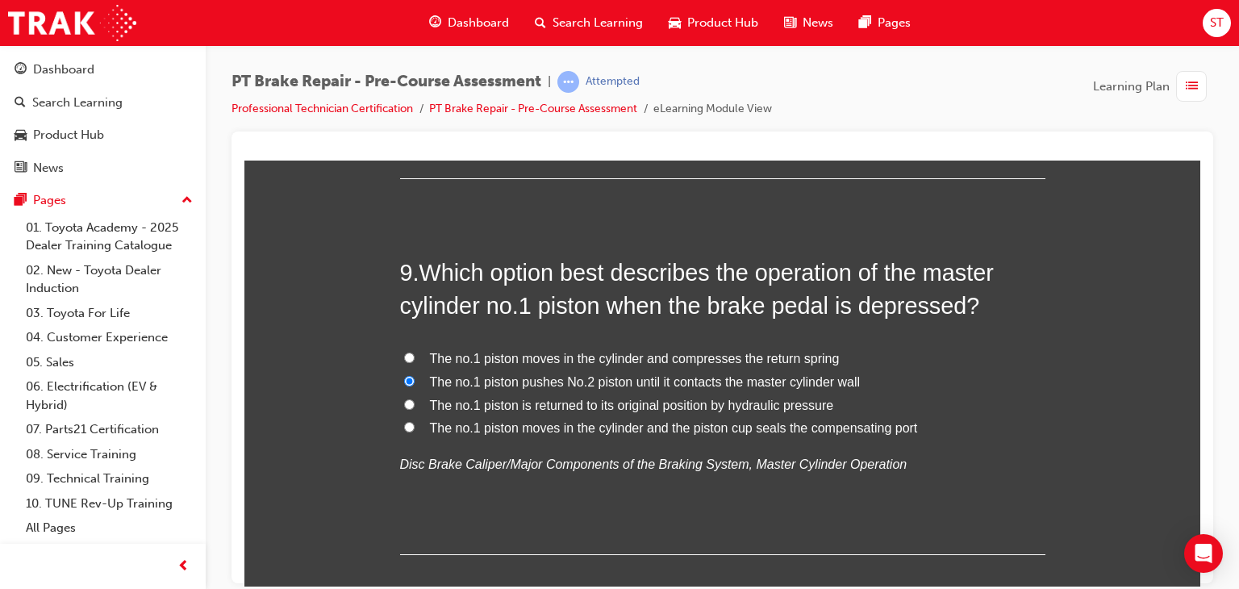
click at [404, 421] on input "The no.1 piston moves in the cylinder and the piston cup seals the compensating…" at bounding box center [409, 426] width 10 height 10
radio input "true"
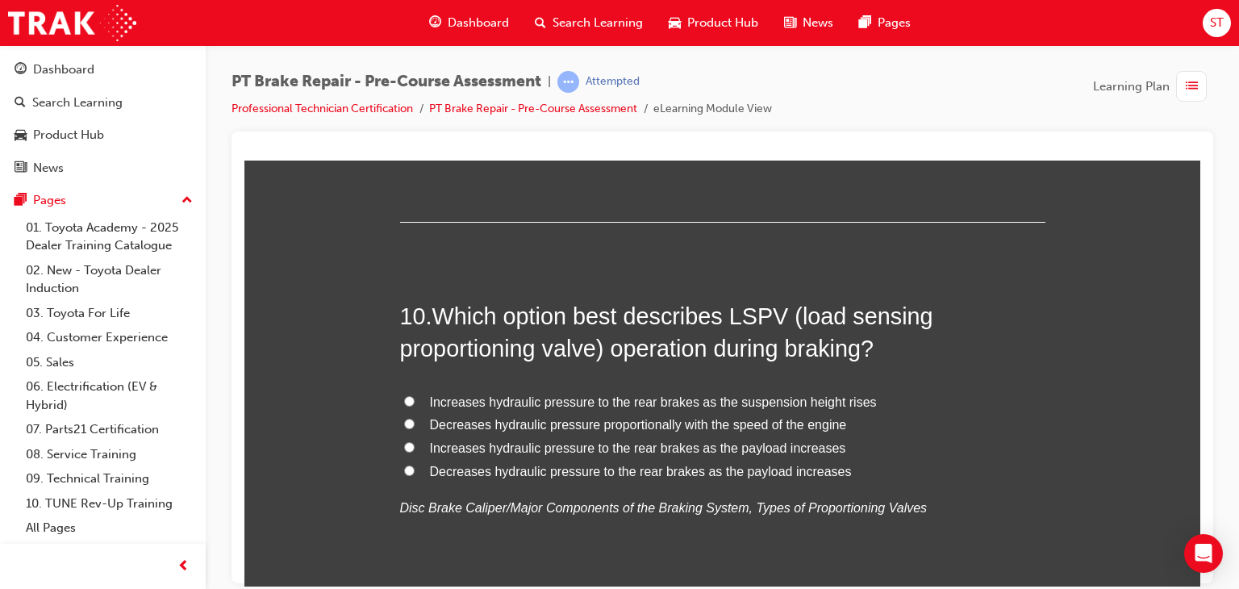
scroll to position [3204, 0]
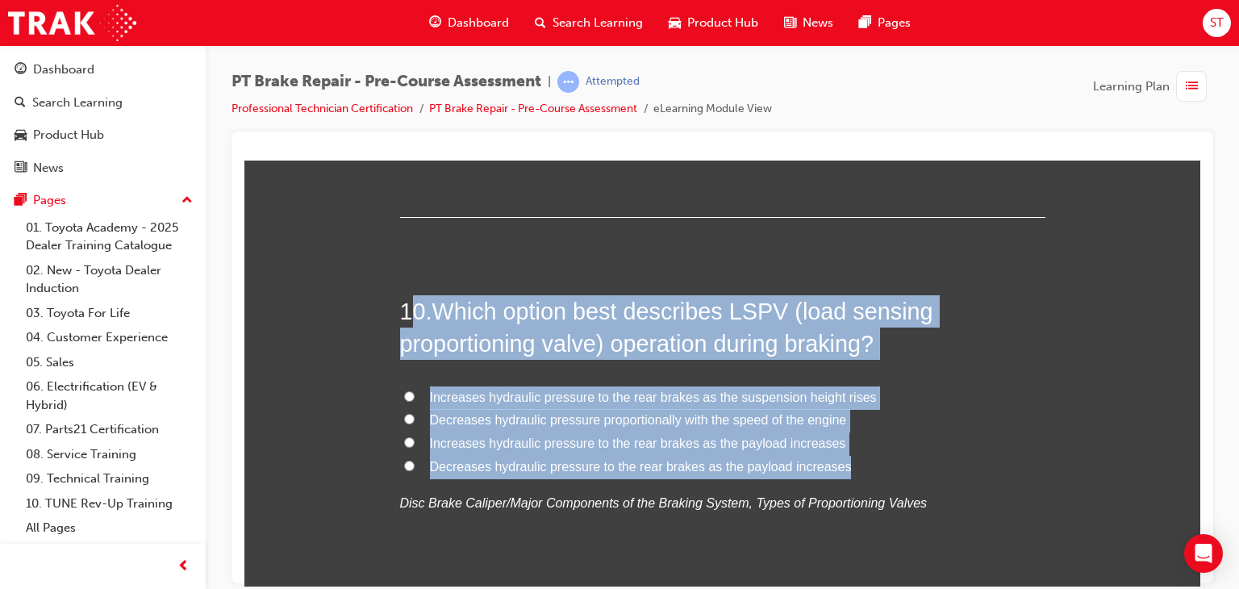
drag, startPoint x: 412, startPoint y: 298, endPoint x: 823, endPoint y: 412, distance: 426.3
click at [823, 412] on div "10 . Which option best describes LSPV (load sensing proportioning valve) operat…" at bounding box center [722, 443] width 645 height 298
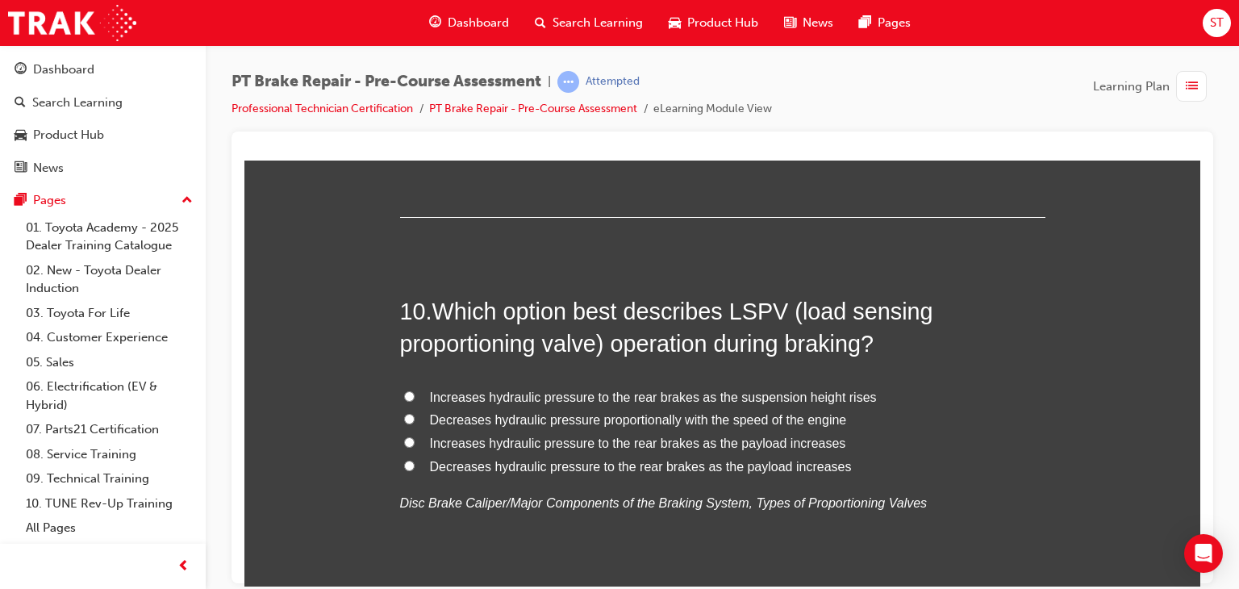
click at [891, 447] on label "Increases hydraulic pressure to the rear brakes as the payload increases" at bounding box center [722, 443] width 645 height 23
click at [415, 447] on input "Increases hydraulic pressure to the rear brakes as the payload increases" at bounding box center [409, 441] width 10 height 10
radio input "true"
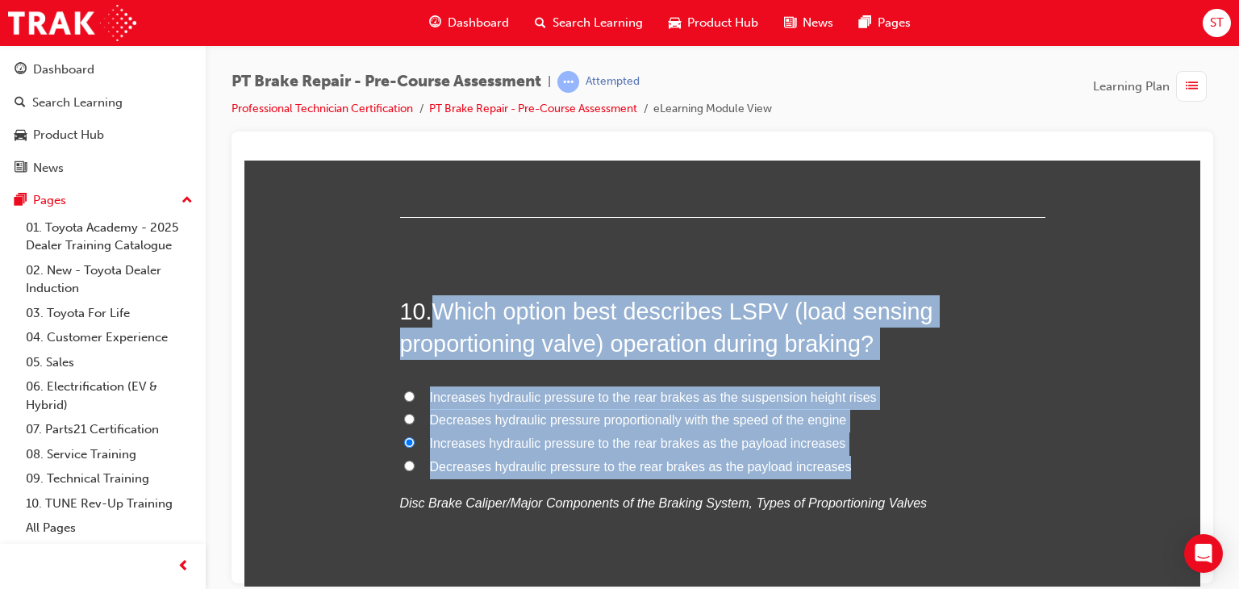
drag, startPoint x: 432, startPoint y: 306, endPoint x: 853, endPoint y: 462, distance: 449.3
click at [853, 462] on div "10 . Which option best describes LSPV (load sensing proportioning valve) operat…" at bounding box center [722, 443] width 645 height 298
click at [906, 408] on label "Decreases hydraulic pressure proportionally with the speed of the engine" at bounding box center [722, 419] width 645 height 23
click at [415, 413] on input "Decreases hydraulic pressure proportionally with the speed of the engine" at bounding box center [409, 418] width 10 height 10
radio input "true"
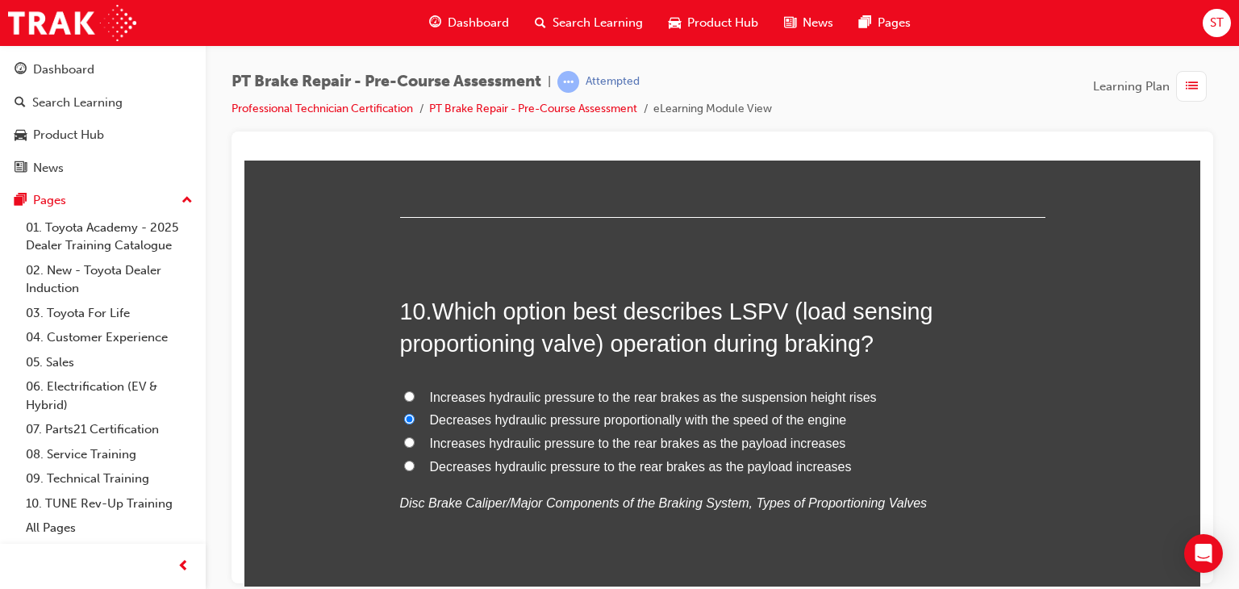
click at [415, 438] on label "Increases hydraulic pressure to the rear brakes as the payload increases" at bounding box center [722, 443] width 645 height 23
click at [415, 438] on input "Increases hydraulic pressure to the rear brakes as the payload increases" at bounding box center [409, 441] width 10 height 10
radio input "true"
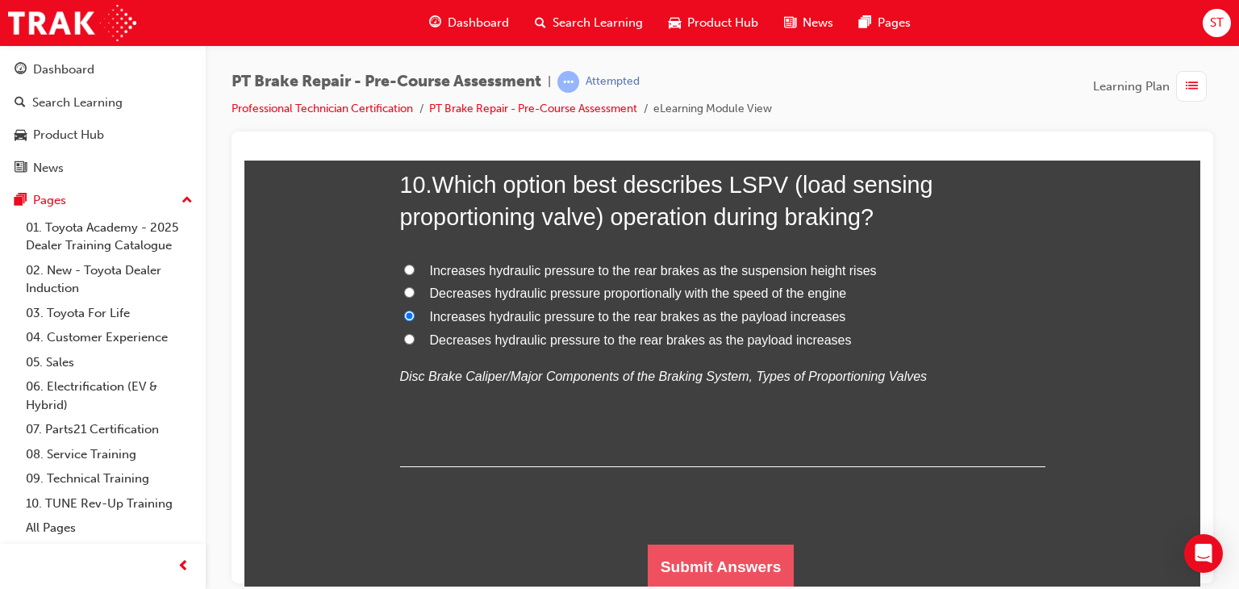
click at [728, 551] on button "Submit Answers" at bounding box center [721, 566] width 147 height 45
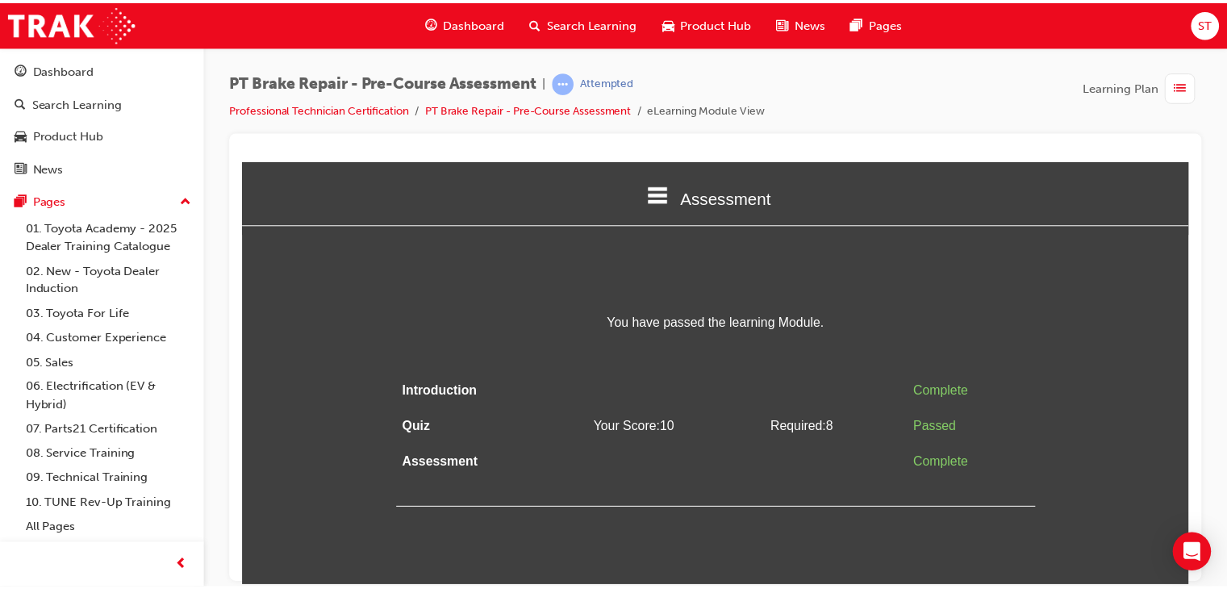
scroll to position [0, 0]
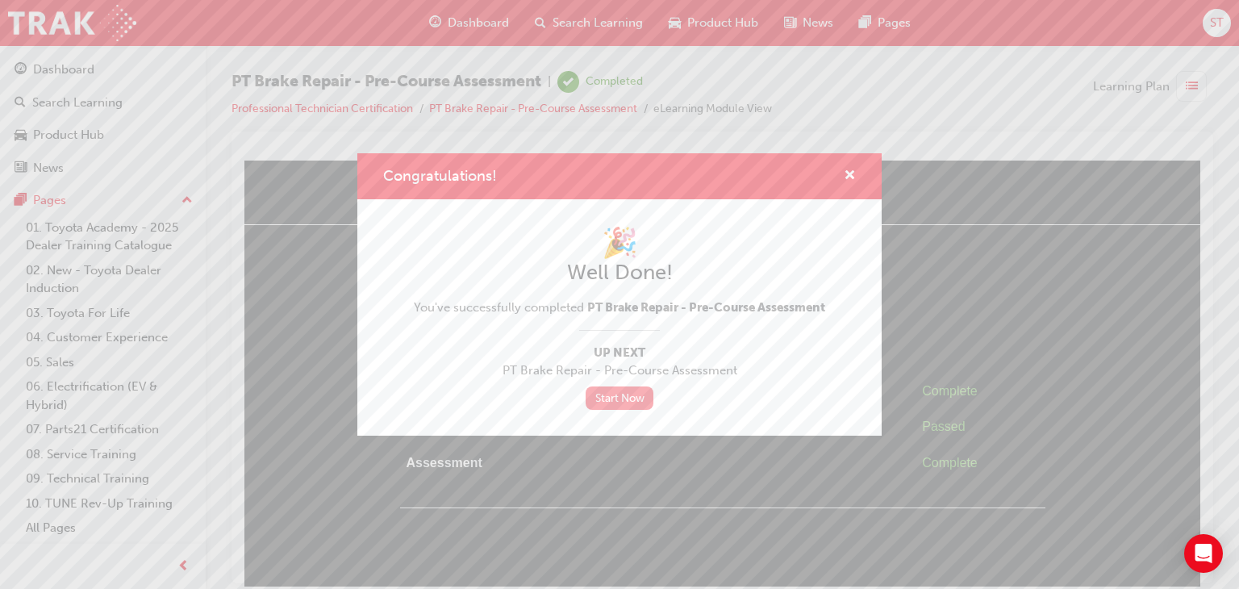
click at [616, 400] on link "Start Now" at bounding box center [620, 397] width 68 height 23
click at [844, 175] on button "Congratulations!" at bounding box center [850, 176] width 12 height 20
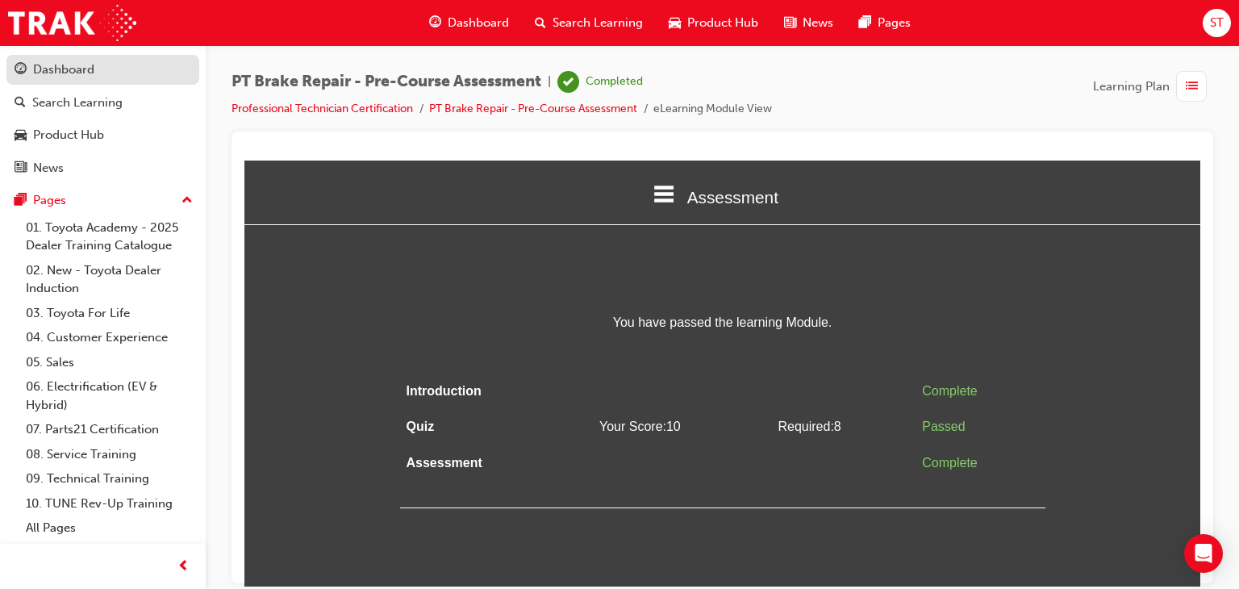
drag, startPoint x: 79, startPoint y: 74, endPoint x: 58, endPoint y: 68, distance: 21.9
click at [58, 68] on div "Dashboard" at bounding box center [63, 70] width 61 height 19
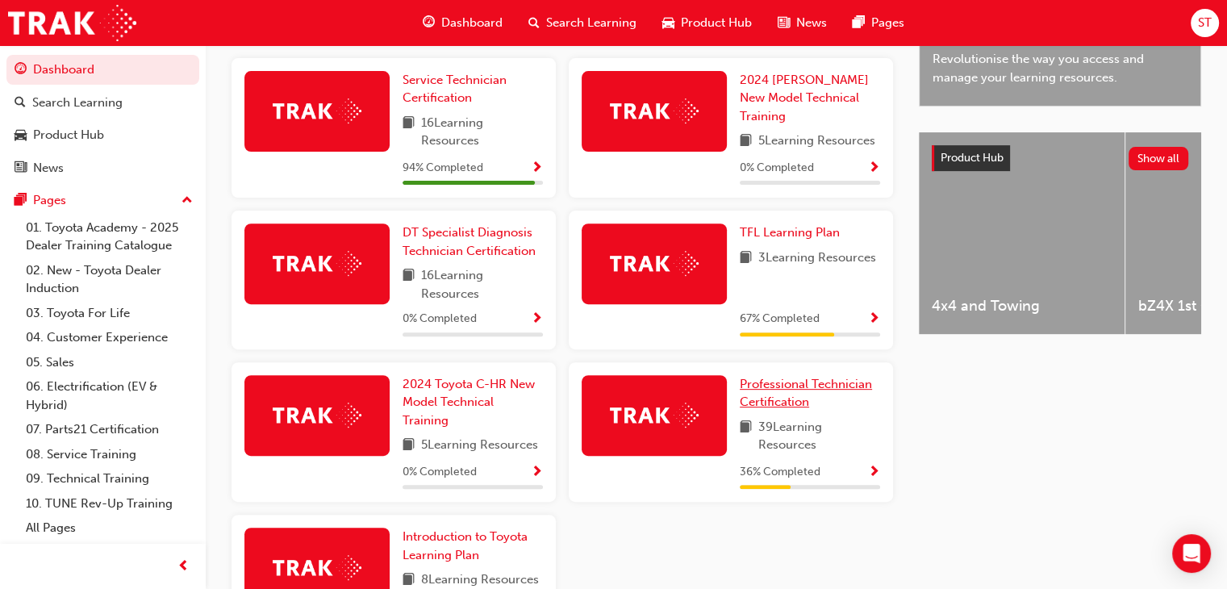
scroll to position [531, 0]
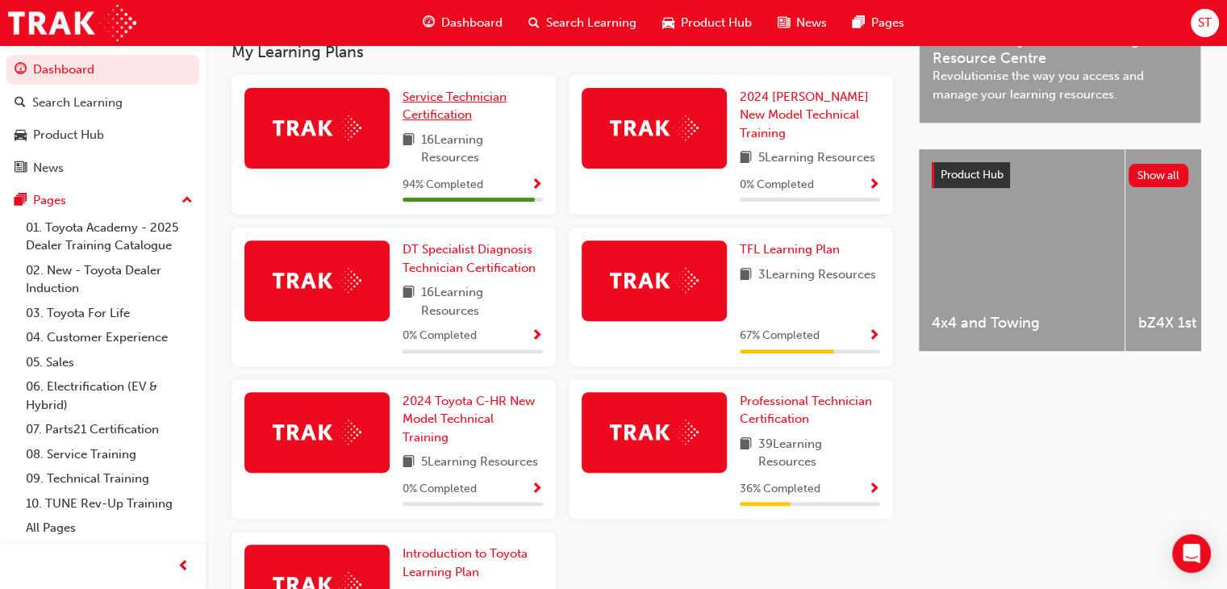
click at [463, 106] on span "Service Technician Certification" at bounding box center [455, 106] width 104 height 33
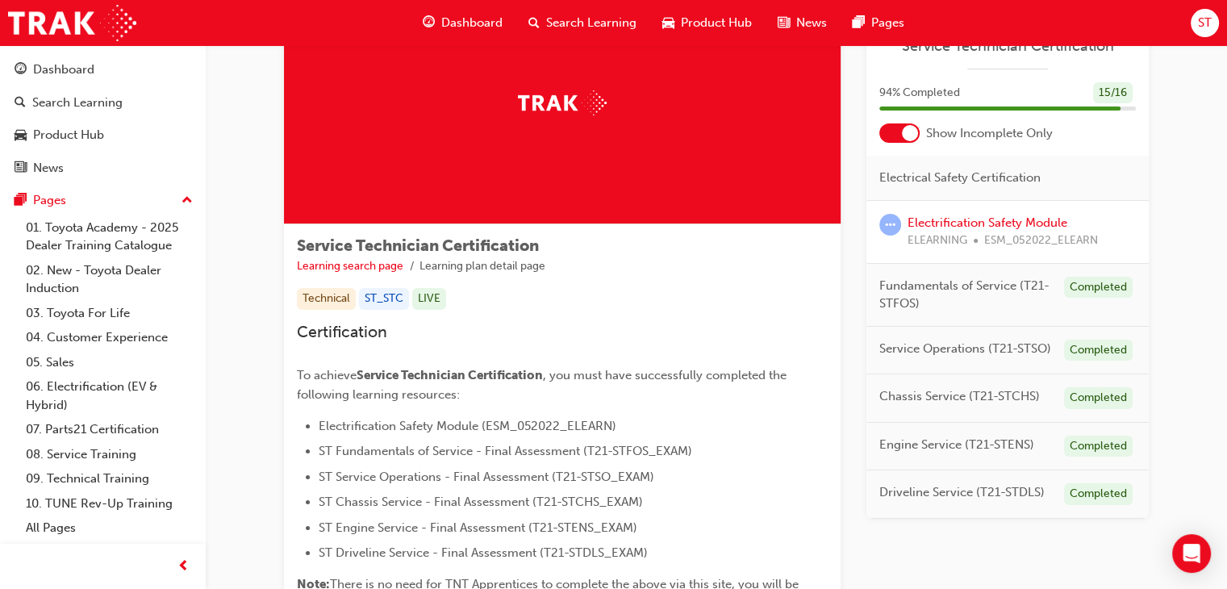
scroll to position [76, 0]
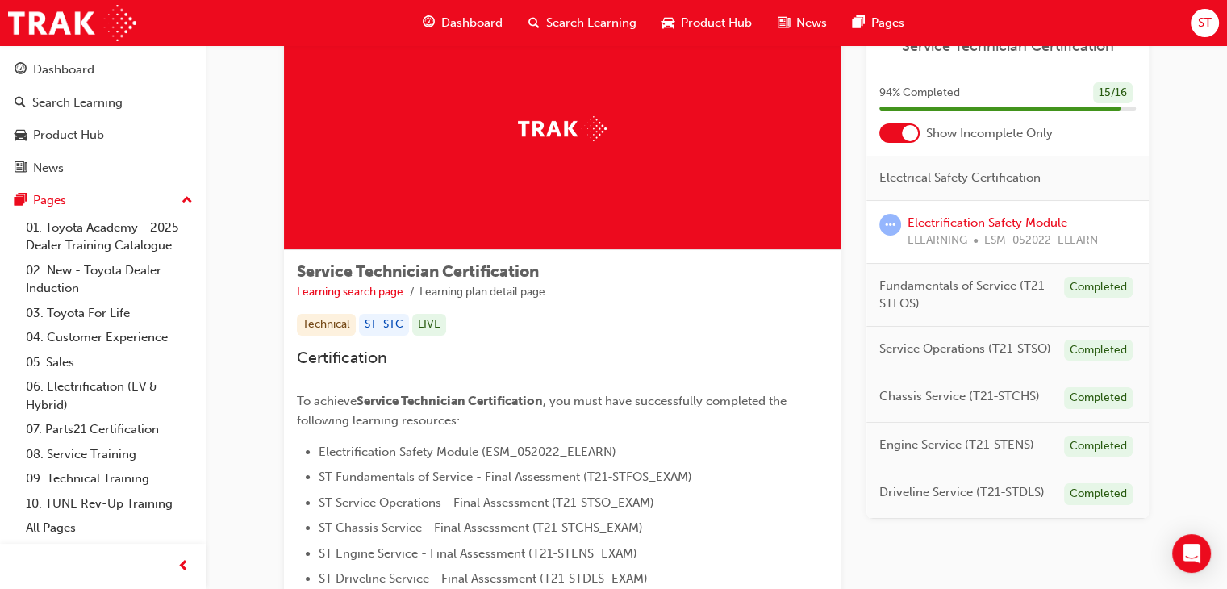
click at [911, 133] on div at bounding box center [910, 133] width 16 height 16
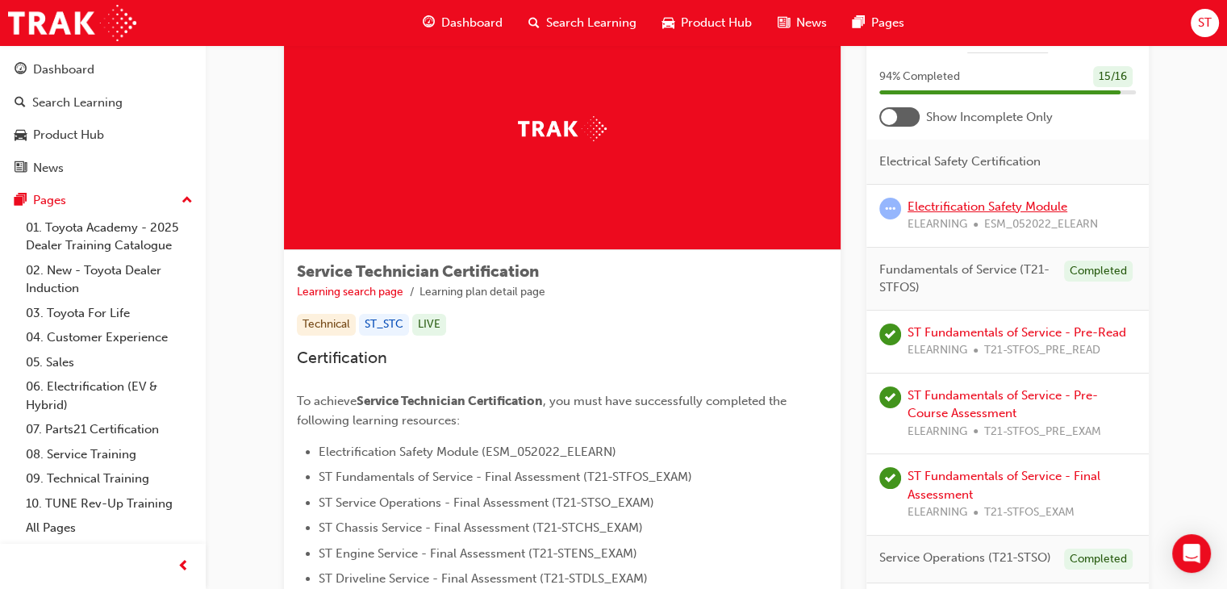
click at [949, 201] on link "Electrification Safety Module" at bounding box center [988, 206] width 160 height 15
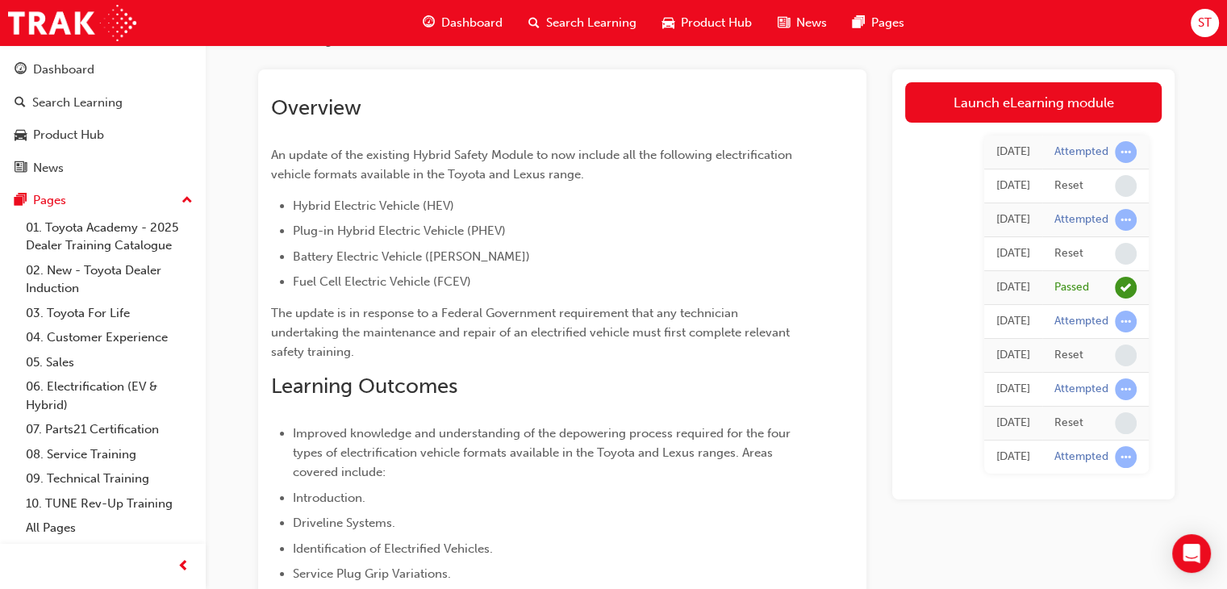
click at [972, 127] on div "[DATE] Attempted [DATE] Reset [DATE] Attempted [DATE] Reset [DATE] Passed [DATE…" at bounding box center [1033, 305] width 257 height 364
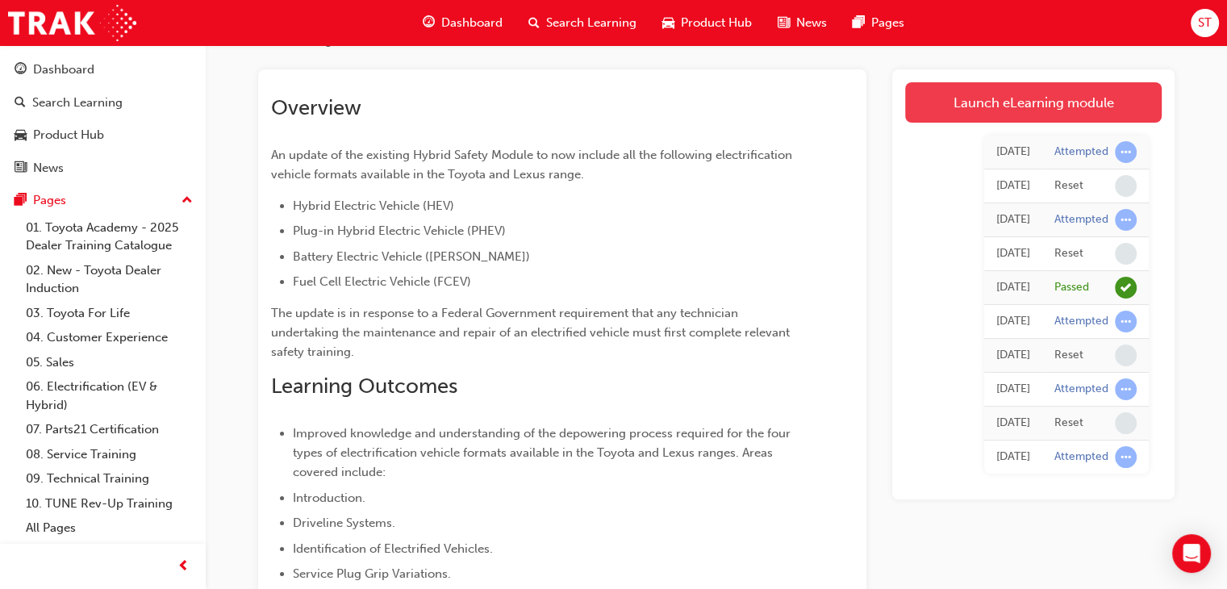
click at [996, 101] on link "Launch eLearning module" at bounding box center [1033, 102] width 257 height 40
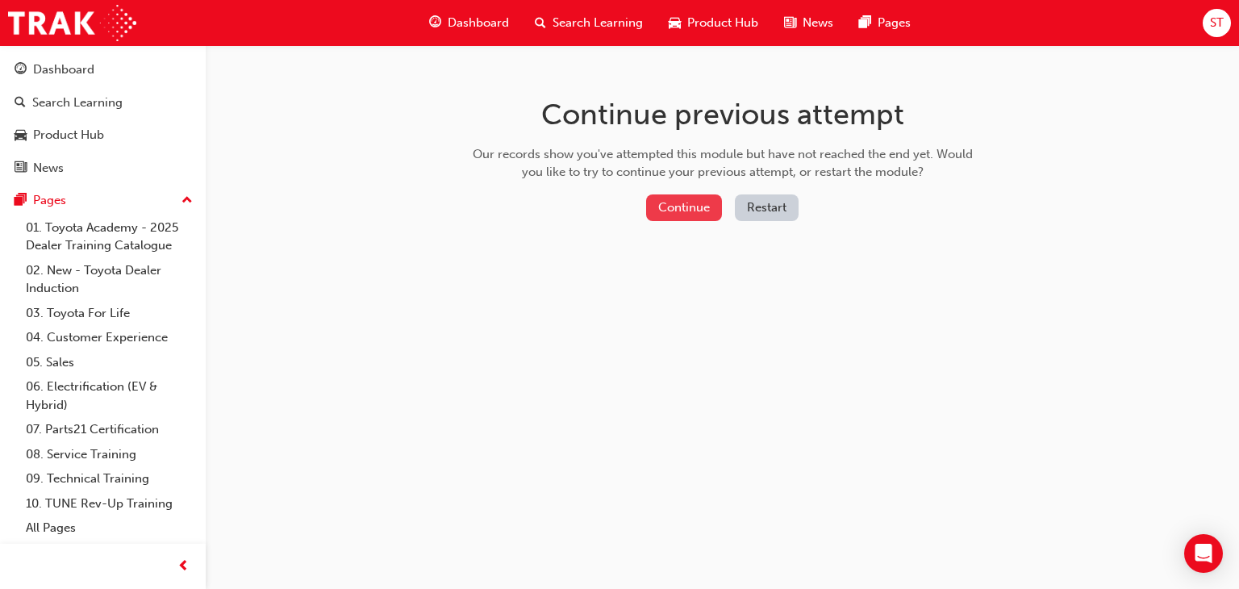
click at [718, 204] on button "Continue" at bounding box center [684, 207] width 76 height 27
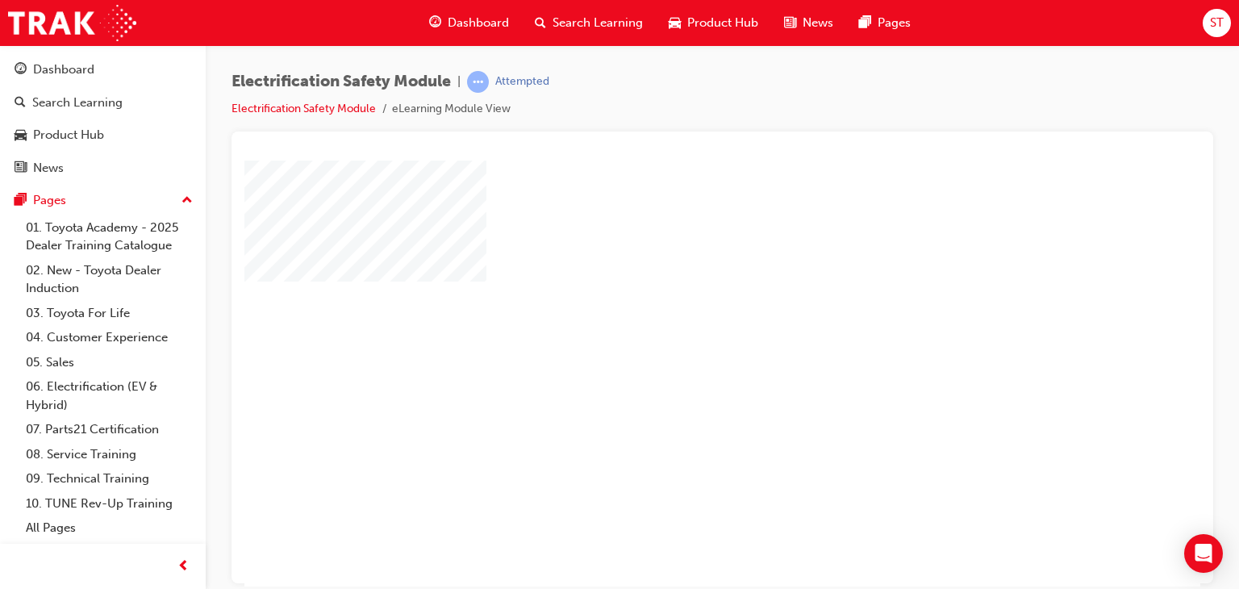
scroll to position [191, 0]
